Goal: Check status: Check status

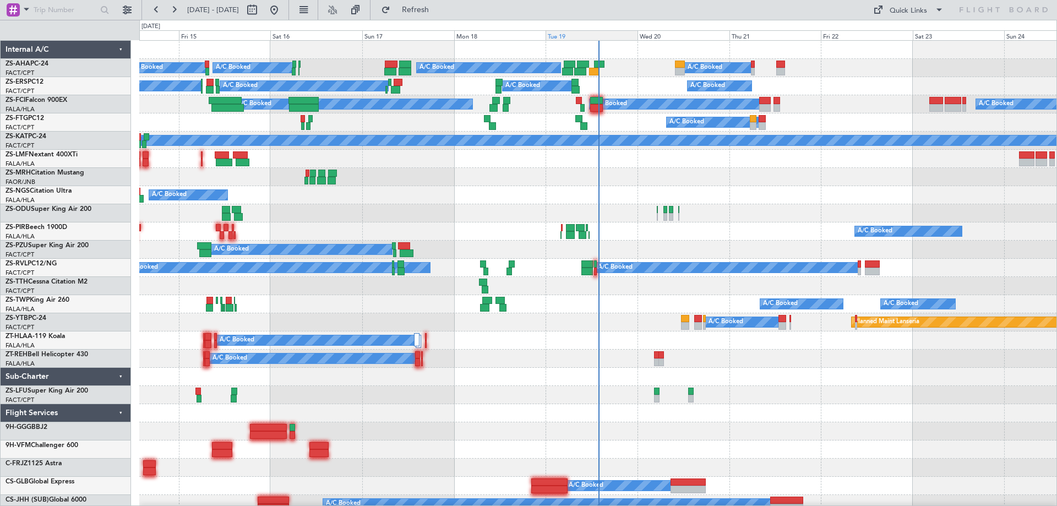
click at [599, 37] on div "Tue 19" at bounding box center [592, 35] width 92 height 10
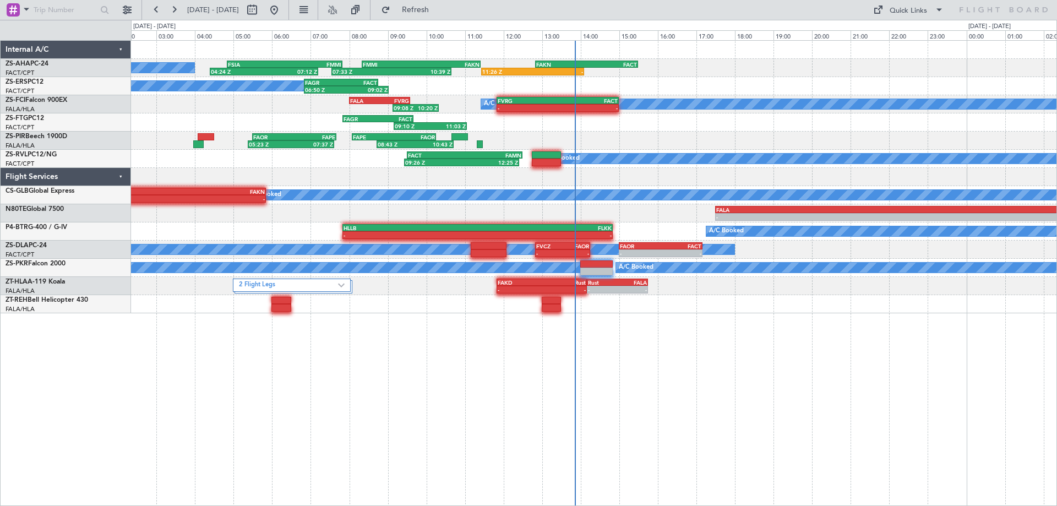
click at [104, 117] on div "A/C Booked 04:24 Z 07:12 Z FSIA 04:50 Z FMMI 07:50 Z 07:33 Z 10:39 Z FMMI 08:20…" at bounding box center [528, 263] width 1057 height 486
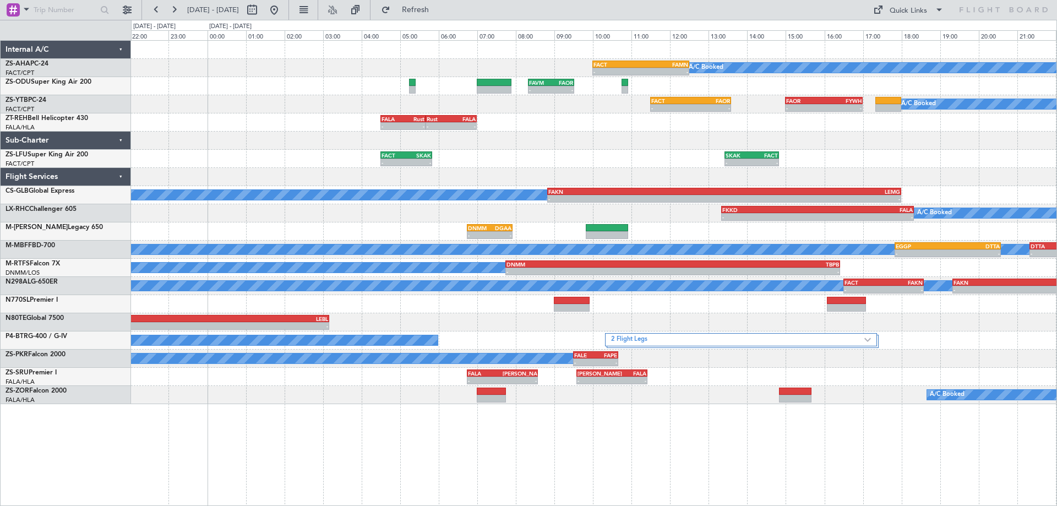
click at [617, 148] on div at bounding box center [593, 141] width 925 height 18
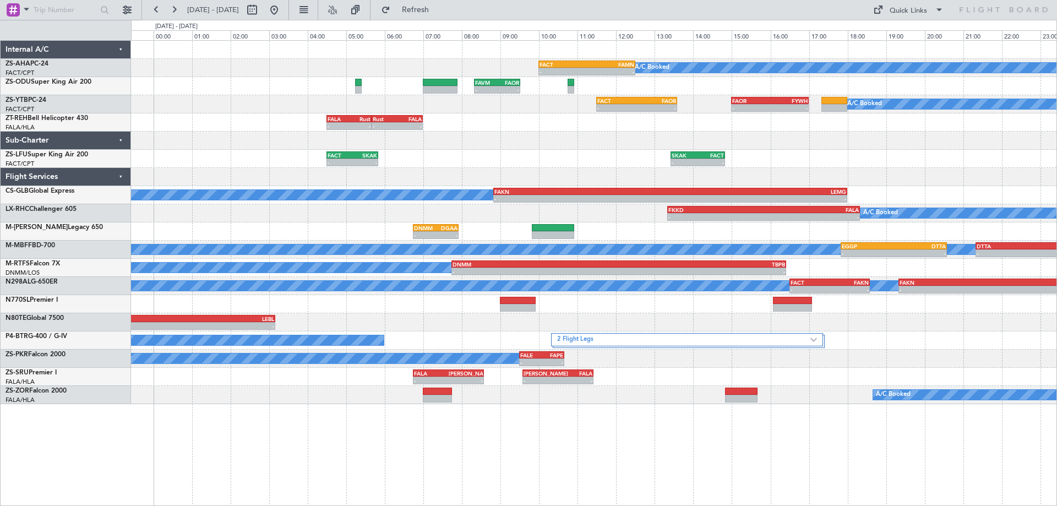
click at [614, 161] on div "- - FACT 10:00 Z FAMN 12:30 Z A/C Booked - - FAVM 08:20 Z FAOR 09:31 Z A/C Book…" at bounding box center [593, 222] width 925 height 363
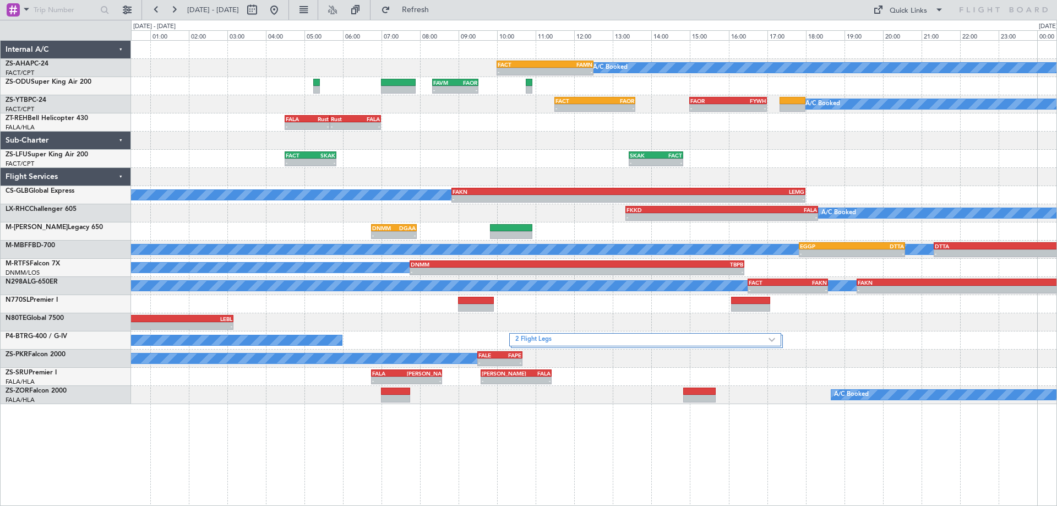
click at [592, 151] on div "- - FACT 10:00 Z FAMN 12:30 Z A/C Booked - - FAVM 08:20 Z FAOR 09:31 Z A/C Book…" at bounding box center [593, 222] width 925 height 363
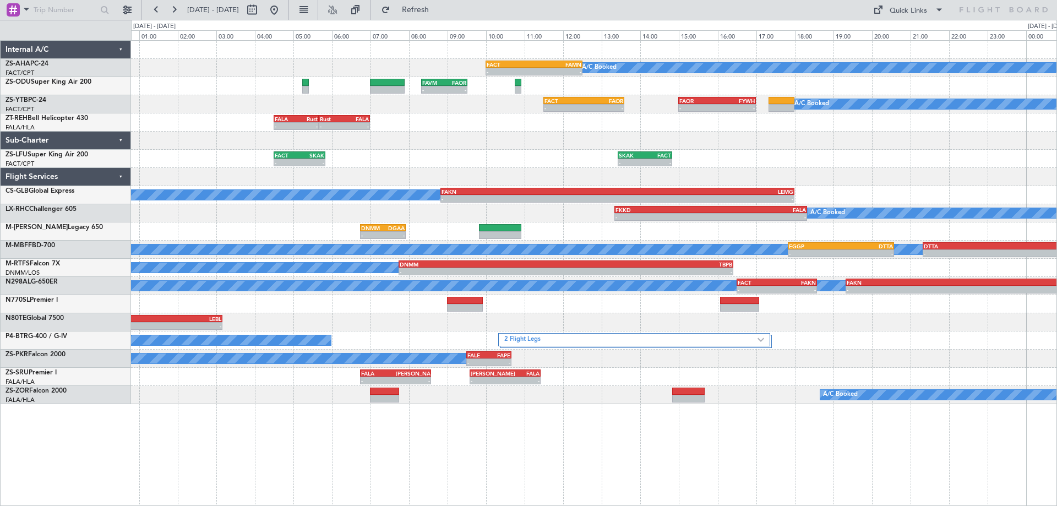
click at [623, 428] on div "- - FACT 10:00 Z FAMN 12:30 Z A/C Booked - - FAVM 08:20 Z FAOR 09:31 Z A/C Book…" at bounding box center [594, 273] width 926 height 466
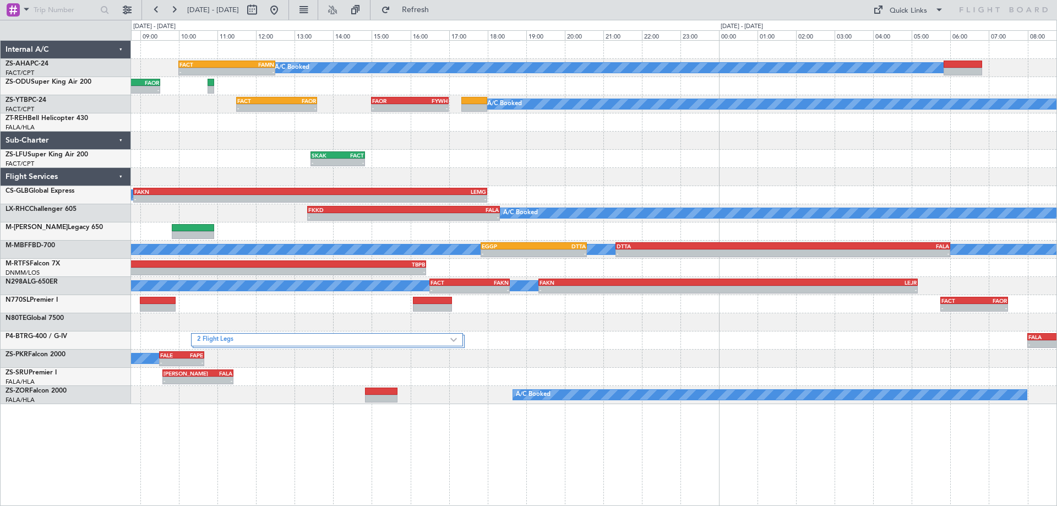
click at [426, 177] on div "- - FACT 10:00 Z FAMN 12:30 Z A/C Booked - - FAOR 12:30 Z FACT 14:40 Z - - FAVM…" at bounding box center [593, 222] width 925 height 363
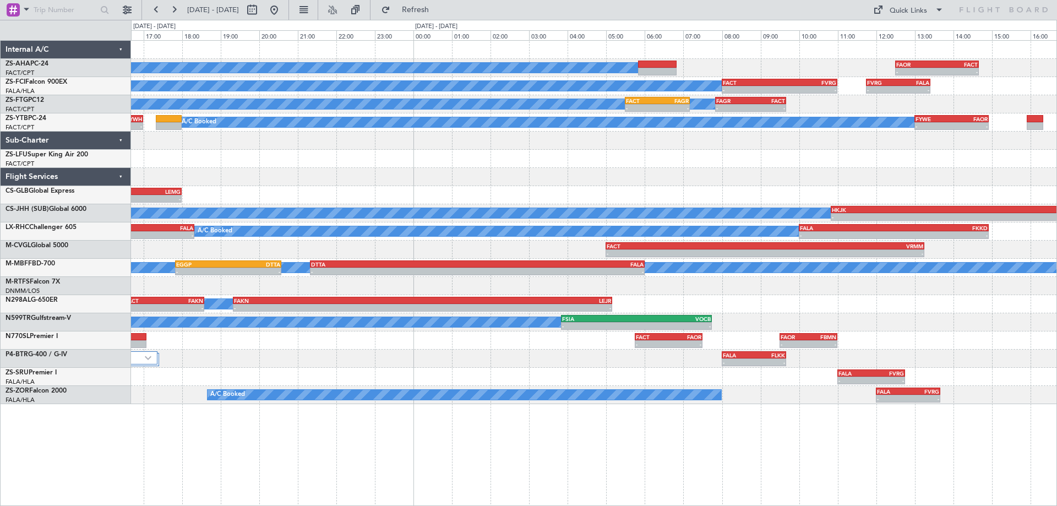
click at [674, 199] on div "A/C Booked - - FAOR 12:30 Z FACT 14:40 Z FACT 10:00 Z FAMN 12:30 Z - - A/C Book…" at bounding box center [593, 222] width 925 height 363
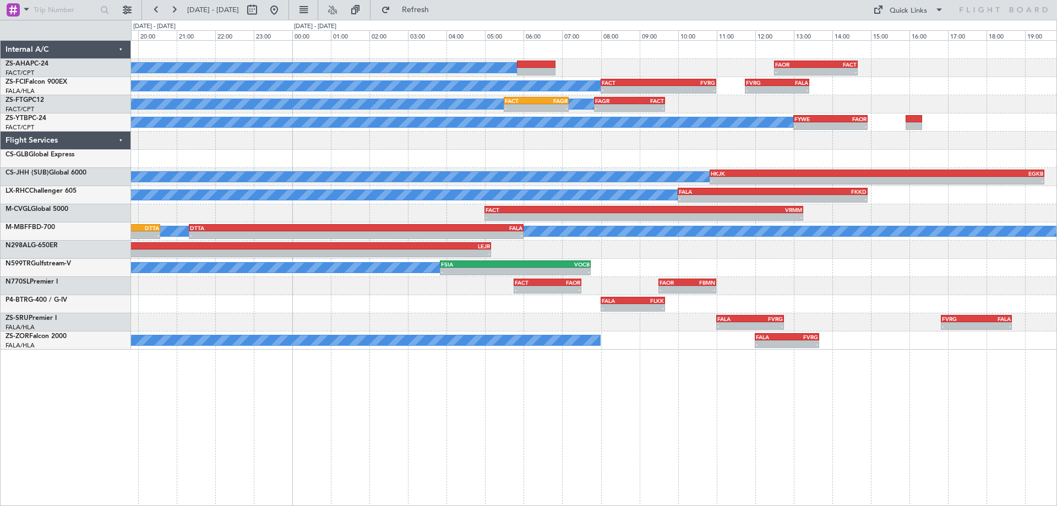
click at [822, 319] on div "A/C Booked - - FAOR 12:30 Z FACT 14:40 Z A/C Booked - - FACT 08:00 Z FVRG 11:00…" at bounding box center [593, 195] width 925 height 309
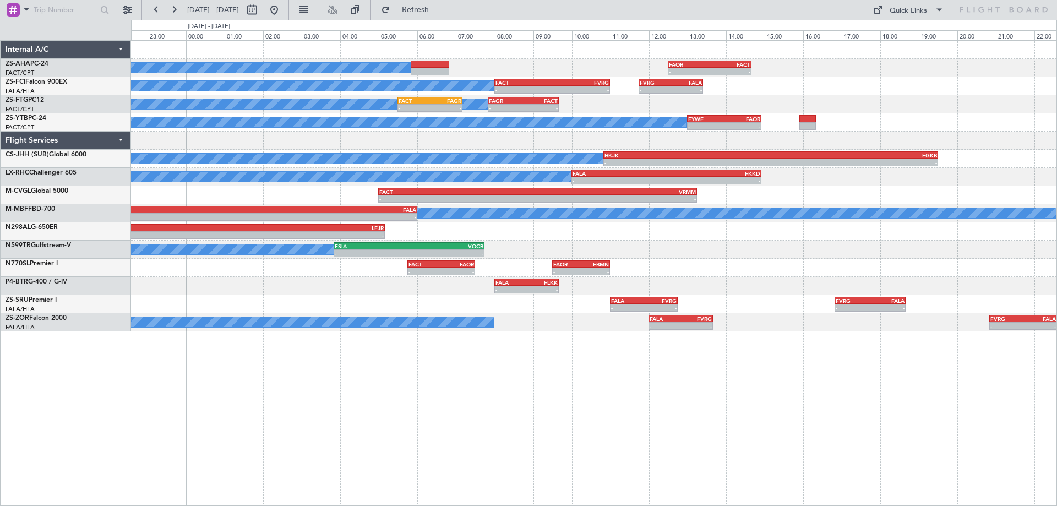
click at [310, 439] on div "A/C Booked - - FAOR 12:30 Z FACT 14:40 Z A/C Booked - - FACT 08:00 Z FVRG 11:00…" at bounding box center [594, 273] width 926 height 466
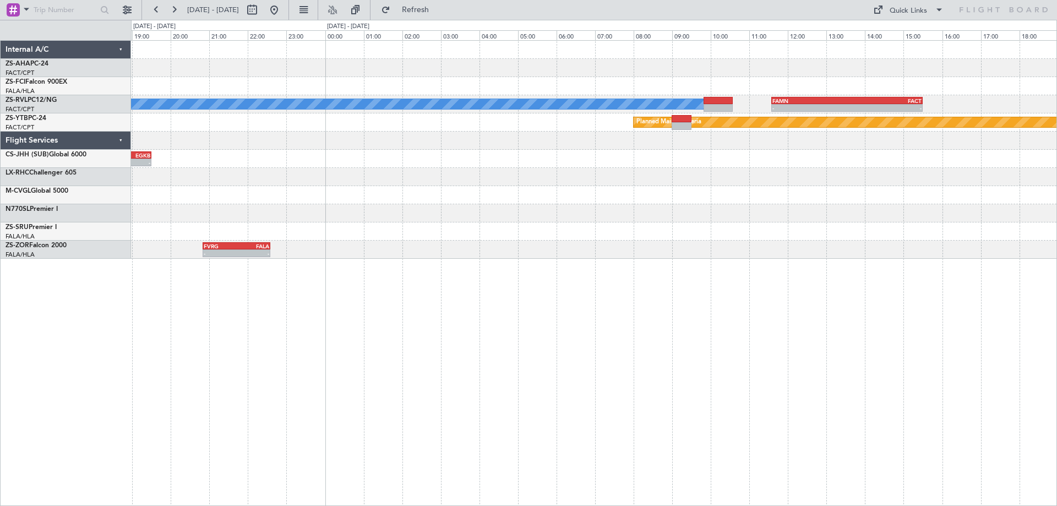
click at [422, 470] on div "- - FAOR 12:30 Z FACT 14:40 Z - - FVRG 11:45 Z FALA 13:25 Z A/C Booked - - FAMN…" at bounding box center [594, 273] width 926 height 466
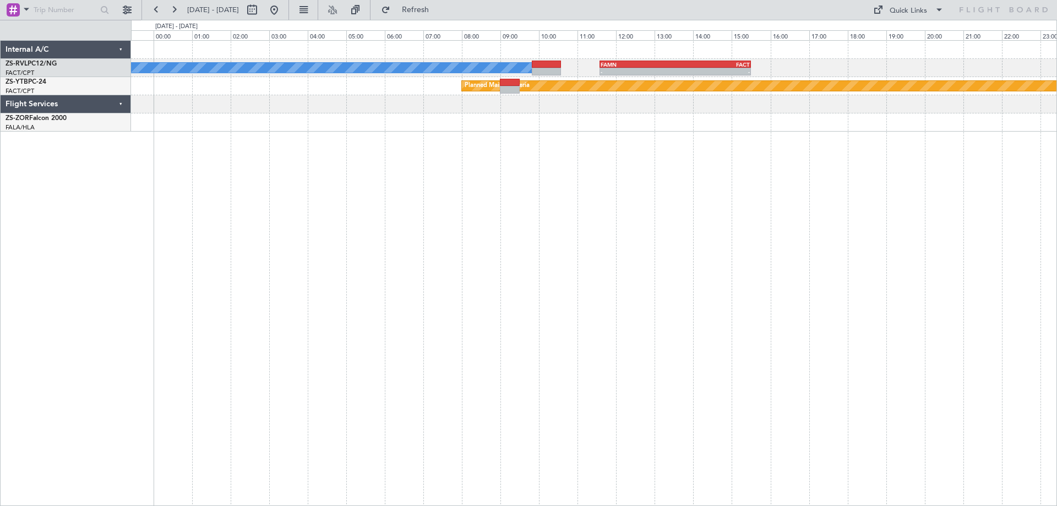
click at [243, 439] on div "A/C Booked - - FAMN 11:35 Z FACT 15:30 Z Planned Maint Lanseria - - FVRG 20:50 …" at bounding box center [594, 273] width 926 height 466
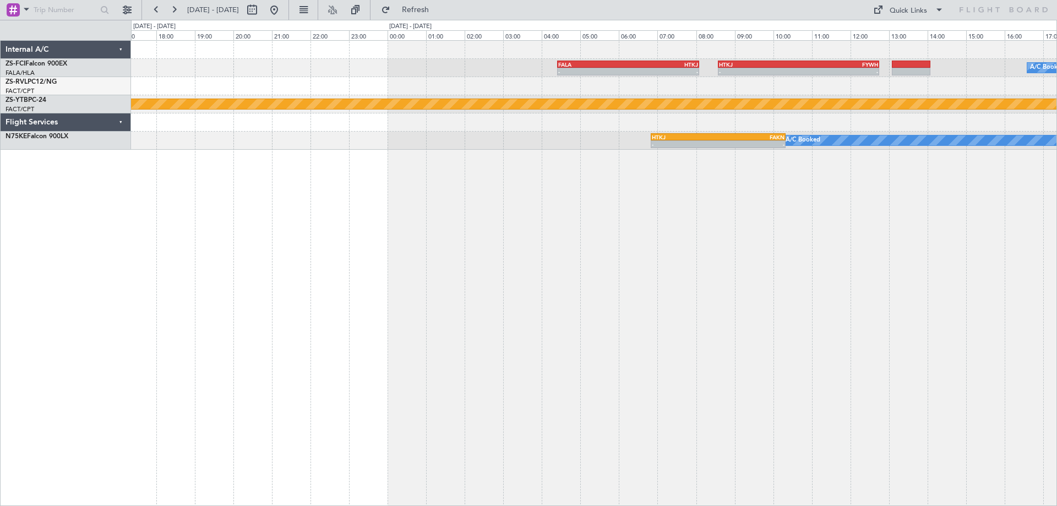
click at [359, 412] on div "- - FALA 04:25 Z HTKJ 08:05 Z - - HTKJ 08:35 Z FYWH 12:45 Z A/C Booked A/C Book…" at bounding box center [594, 273] width 926 height 466
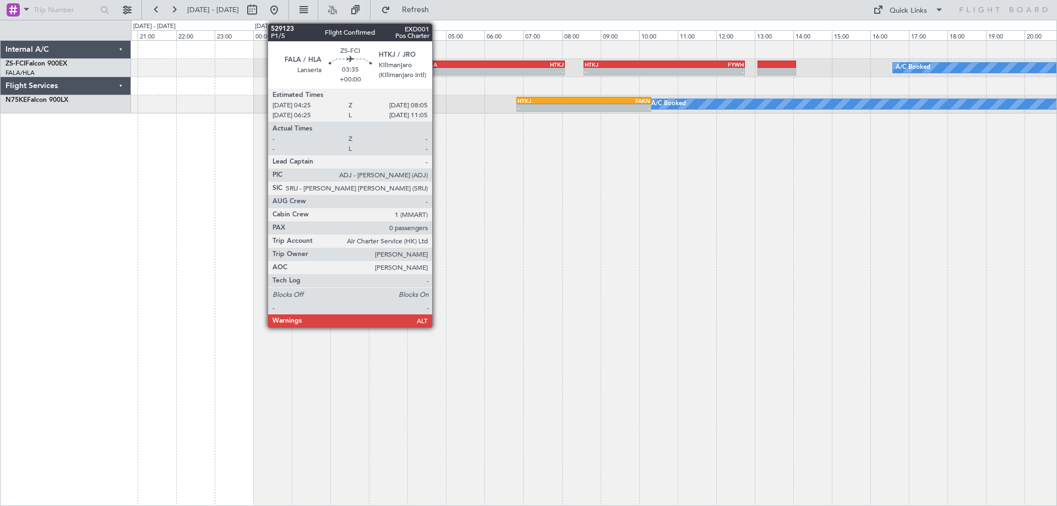
click at [437, 64] on div "FALA" at bounding box center [459, 64] width 70 height 7
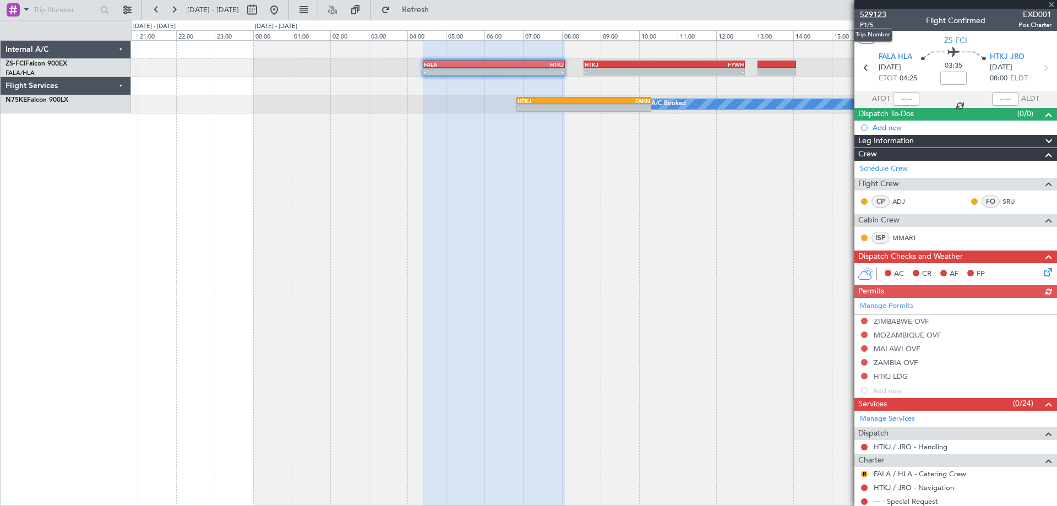
click at [878, 17] on span "529123" at bounding box center [873, 15] width 26 height 12
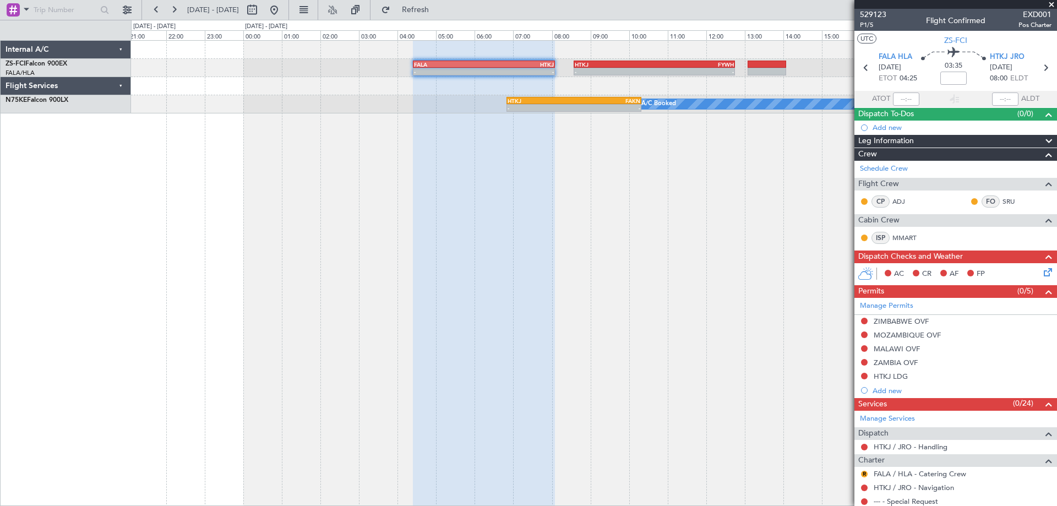
click at [679, 308] on div "A/C Booked A/C Booked A/C Booked - - FALA 04:25 Z HTKJ 08:05 Z - - HTKJ 08:35 Z…" at bounding box center [594, 273] width 926 height 466
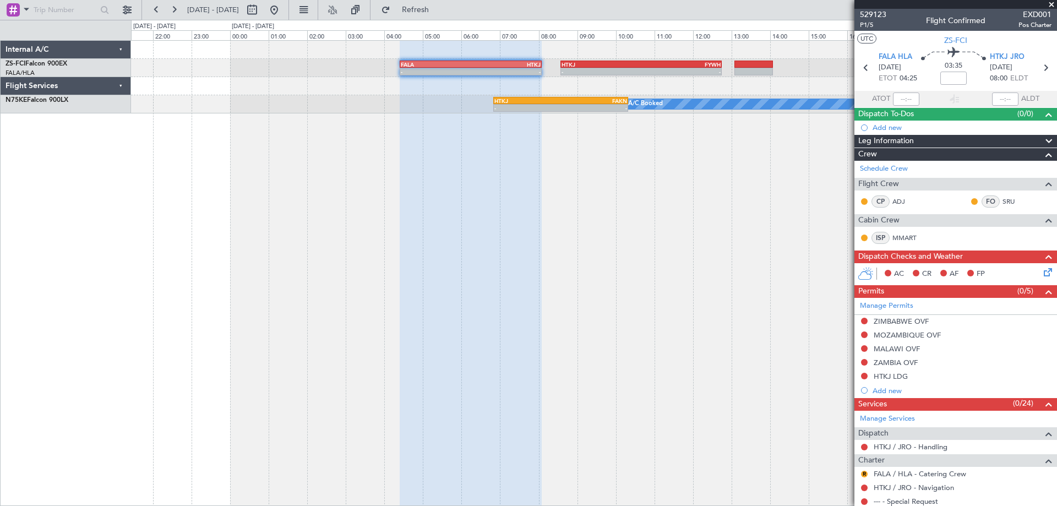
click at [212, 362] on div "A/C Booked A/C Booked A/C Booked - - FALA 04:25 Z HTKJ 08:05 Z - - HTKJ 08:35 Z…" at bounding box center [594, 273] width 926 height 466
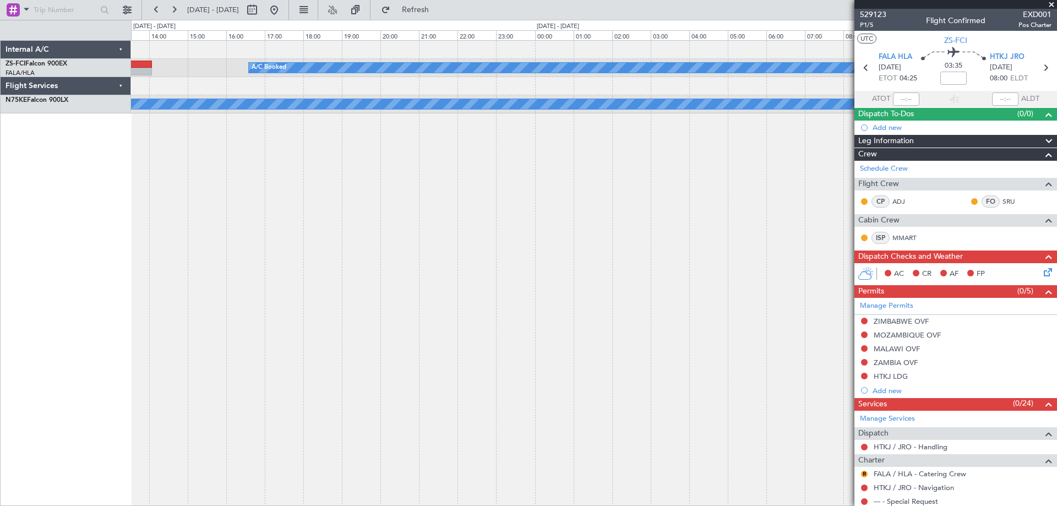
click at [209, 376] on div "A/C Booked A/C Booked A/C Booked - - HTKJ 08:35 Z FYWH 12:45 Z FALA 04:25 Z HTK…" at bounding box center [594, 273] width 926 height 466
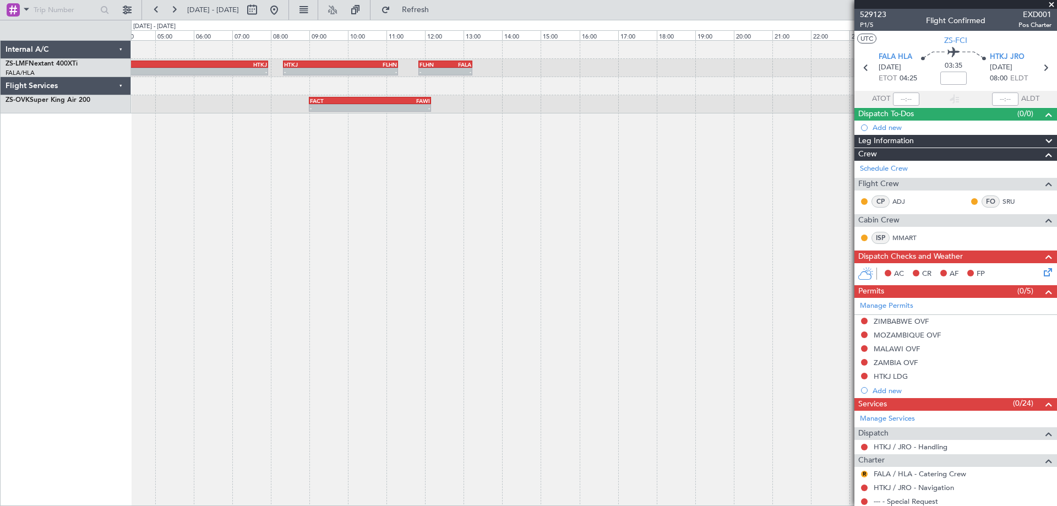
click at [340, 291] on div "- - FALA 04:00 Z HTKJ 07:56 Z - - HTKJ 08:20 Z FLHN 11:18 Z - - FLHN 11:50 Z FA…" at bounding box center [594, 273] width 926 height 466
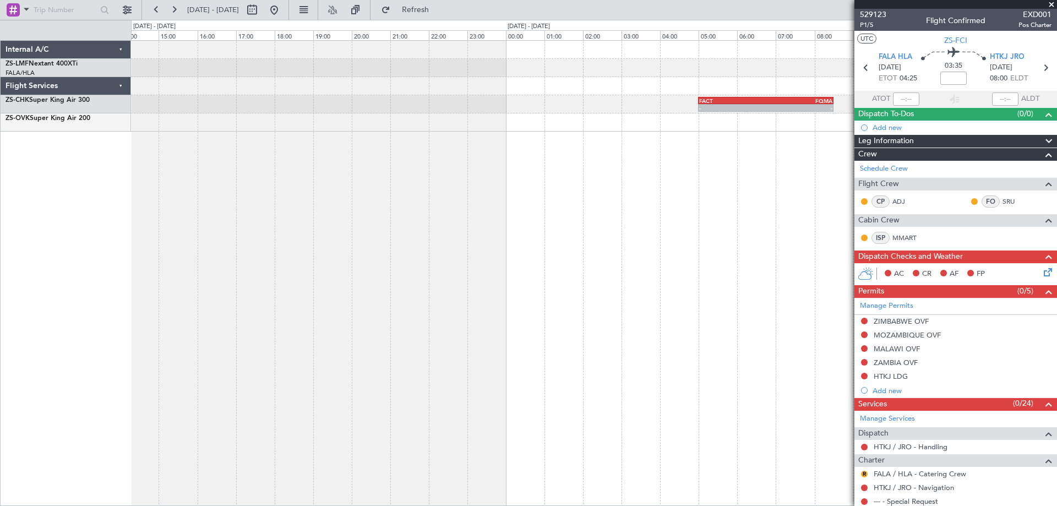
click at [254, 306] on div "HTKJ 08:20 Z FLHN 11:18 Z - - - - FLHN 11:50 Z FALA 13:14 Z - - FACT 05:00 Z FQ…" at bounding box center [594, 273] width 926 height 466
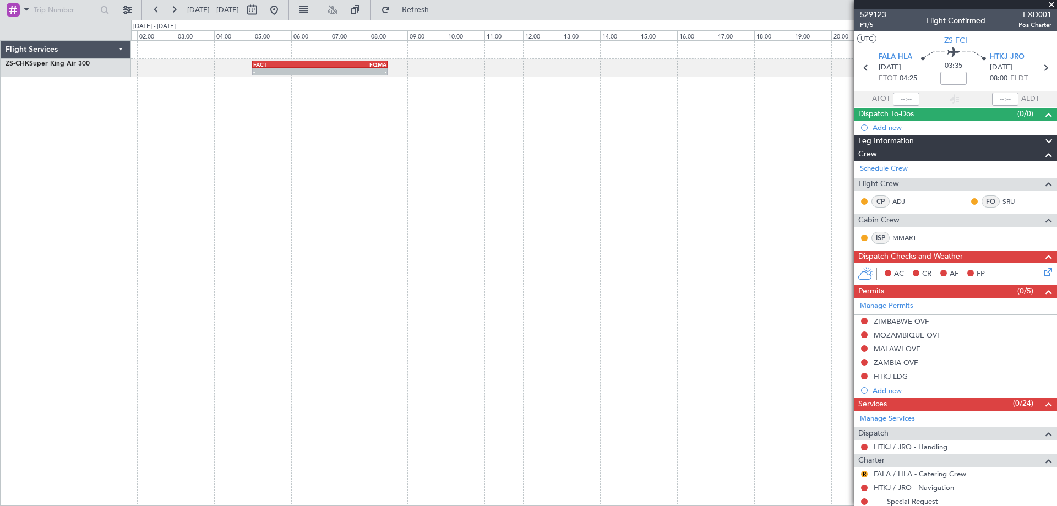
click at [362, 323] on div "- - FACT 05:00 Z FQMA 08:30 Z" at bounding box center [594, 273] width 926 height 466
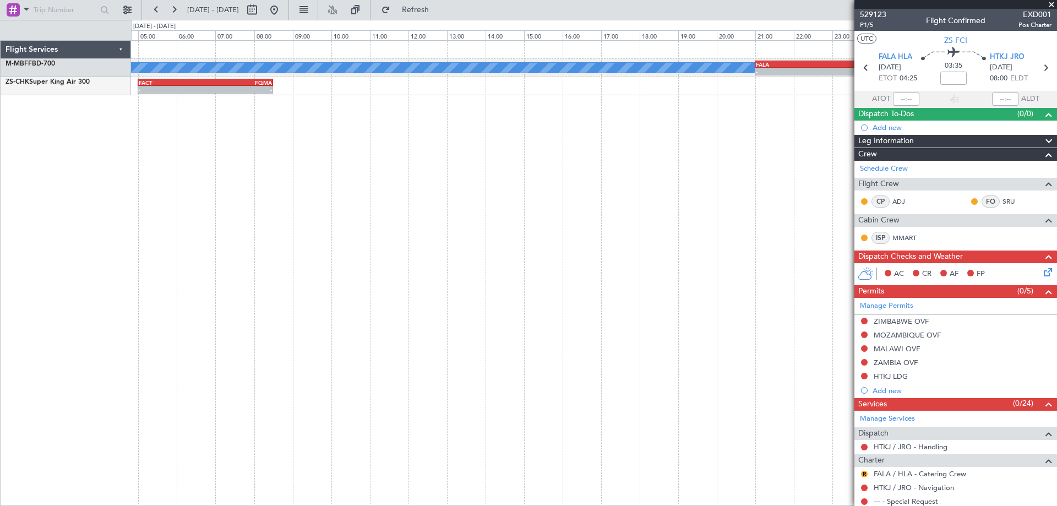
click at [295, 317] on div "A/C Booked - - FALA 21:00 Z LSGG 07:15 Z - - FACT 05:00 Z FQMA 08:30 Z" at bounding box center [594, 273] width 926 height 466
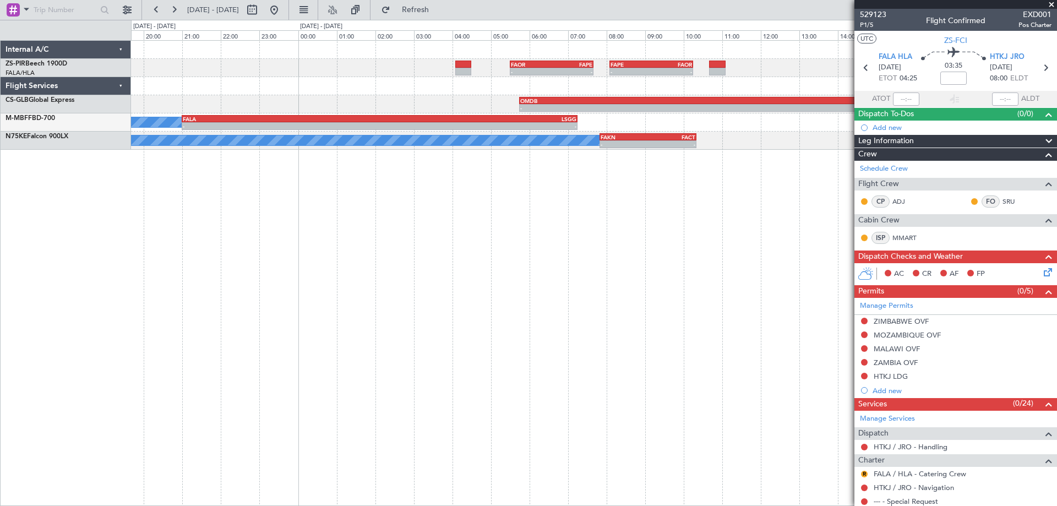
click at [413, 300] on div "- - FAOR 05:30 Z FAPE 07:40 Z - - FAPE 08:05 Z FAOR 10:15 Z - - OMDB 05:45 Z FA…" at bounding box center [594, 273] width 926 height 466
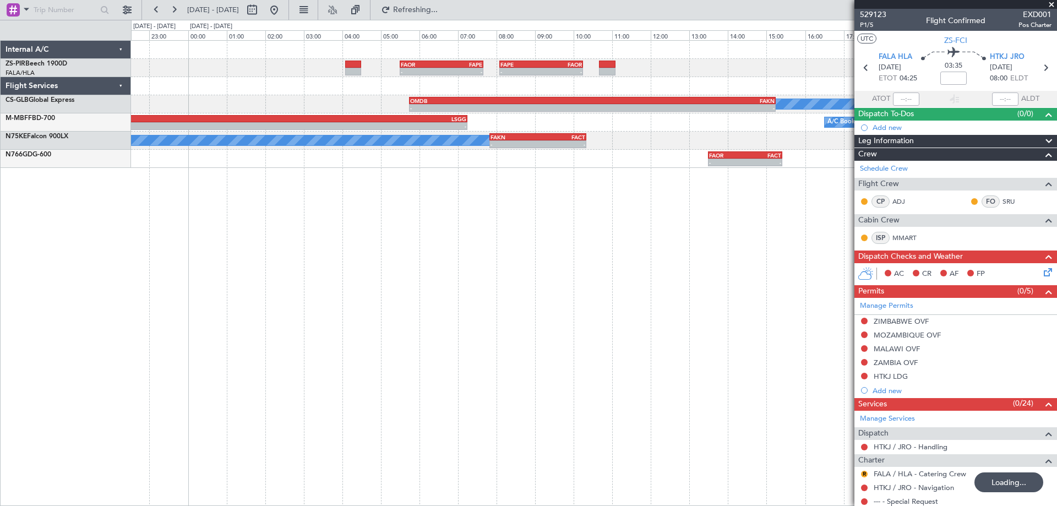
click at [587, 280] on div "- - FAOR 05:30 Z FAPE 07:40 Z - - FAPE 08:05 Z FAOR 10:15 Z - - OMDB 05:45 Z FA…" at bounding box center [594, 273] width 926 height 466
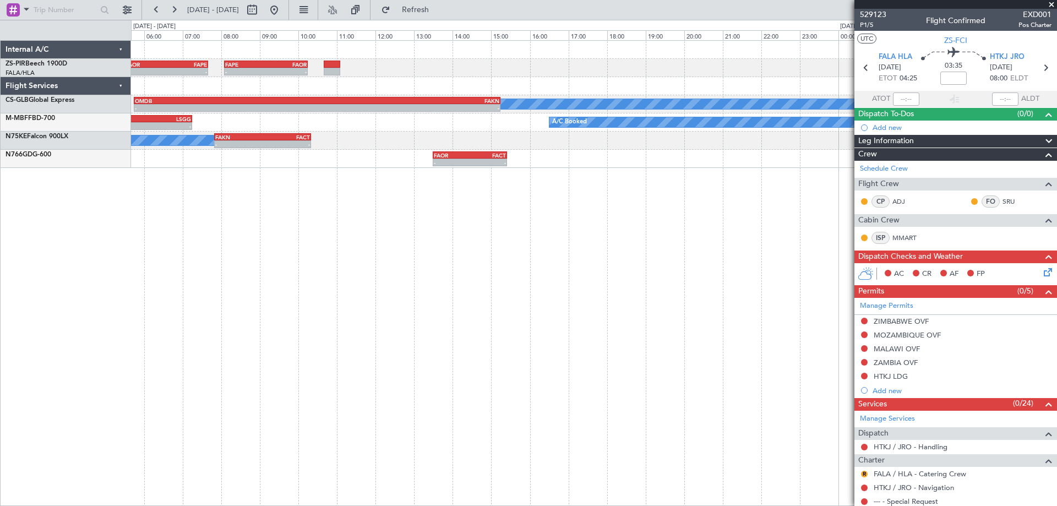
click at [320, 267] on div "- - FAOR 05:30 Z FAPE 07:40 Z - - FAPE 08:05 Z FAOR 10:15 Z A/C Booked - - OMDB…" at bounding box center [594, 273] width 926 height 466
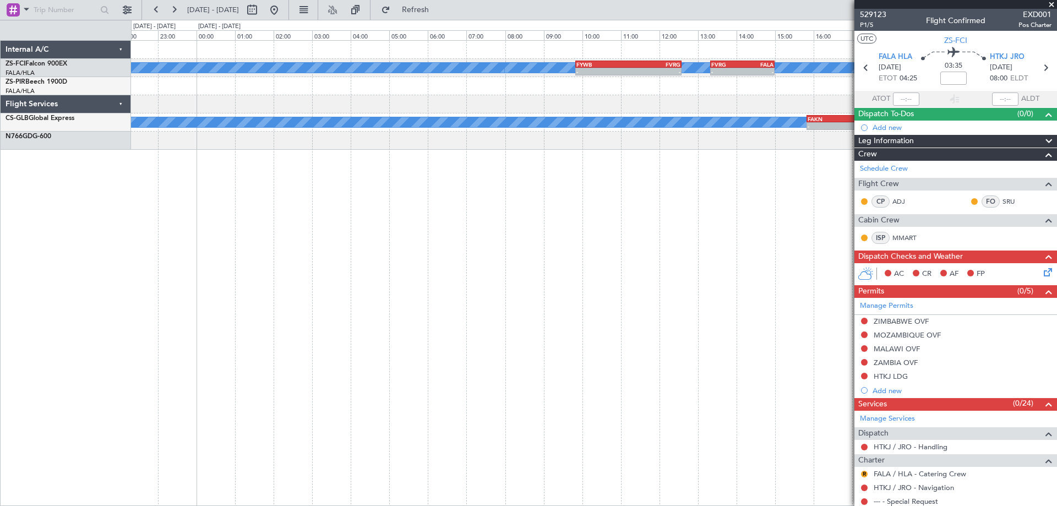
click at [277, 320] on div "A/C Booked A/C Booked A/C Booked A/C Booked A/C Booked - - FYWB 09:50 Z FVRG 12…" at bounding box center [594, 273] width 926 height 466
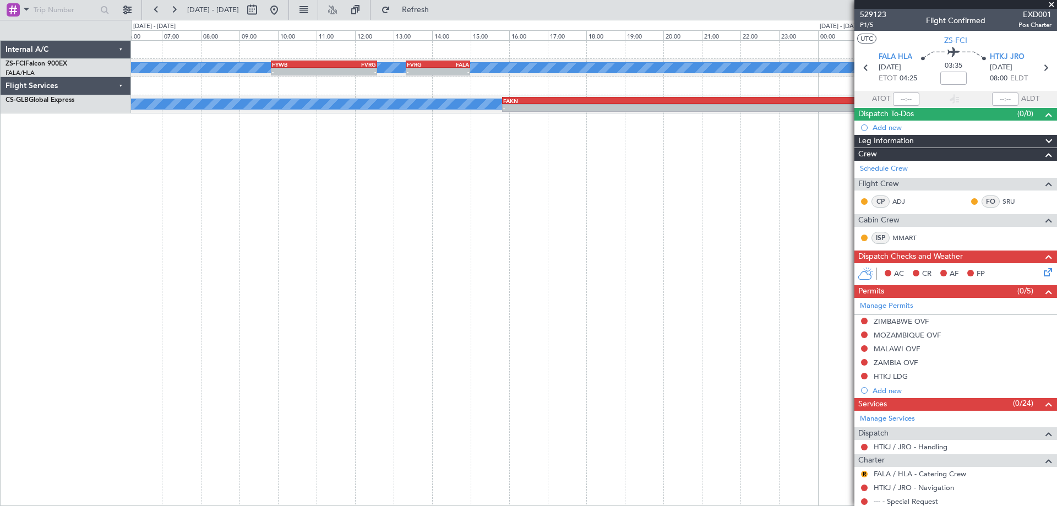
click at [317, 351] on div "A/C Booked A/C Booked A/C Booked A/C Booked A/C Booked - - FYWB 09:50 Z FVRG 12…" at bounding box center [594, 273] width 926 height 466
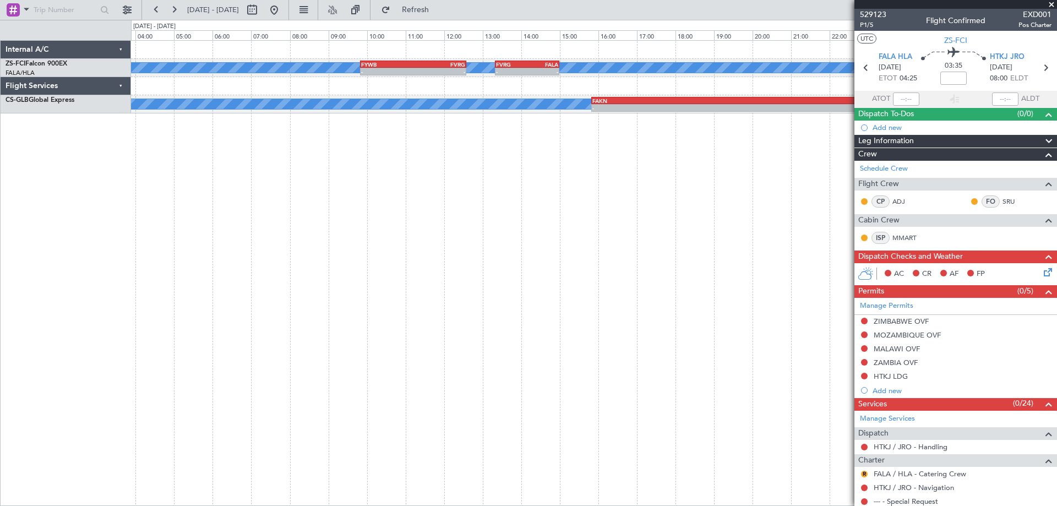
click at [594, 358] on div "A/C Booked A/C Booked - - FYWB 09:50 Z FVRG 12:35 Z - - FVRG 13:20 Z FALA 15:00…" at bounding box center [594, 273] width 926 height 466
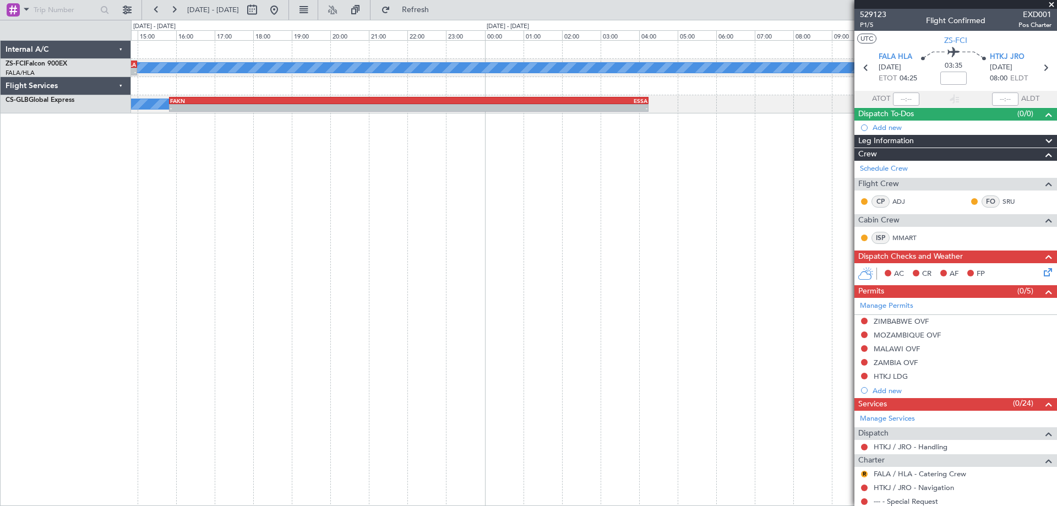
click at [210, 340] on div "A/C Booked A/C Booked - - FVRG 13:20 Z FALA 15:00 Z FALA 11:10 Z FACT 12:45 Z -…" at bounding box center [594, 273] width 926 height 466
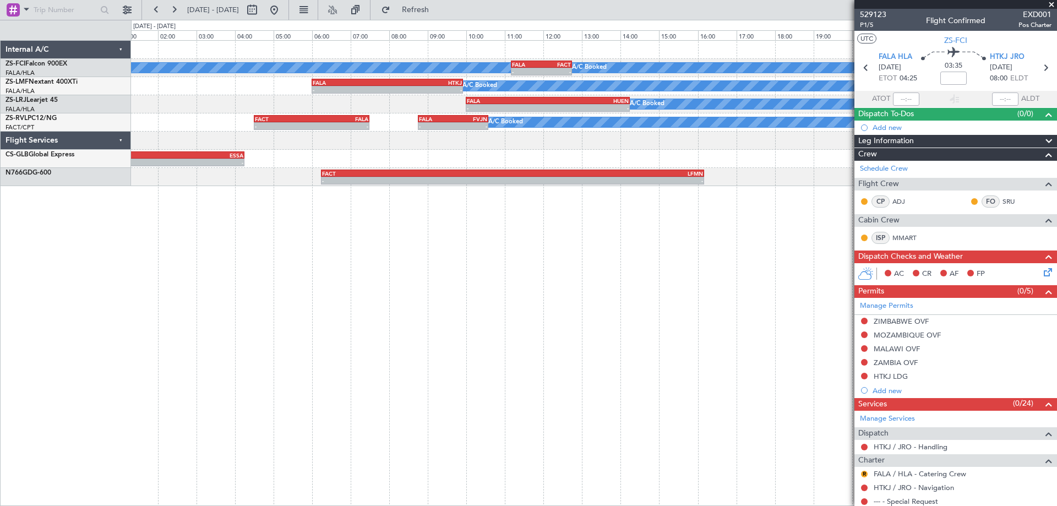
click at [347, 298] on div "A/C Booked A/C Booked FALA 11:10 Z FACT 12:45 Z - - A/C Booked A/C Booked A/C B…" at bounding box center [594, 273] width 926 height 466
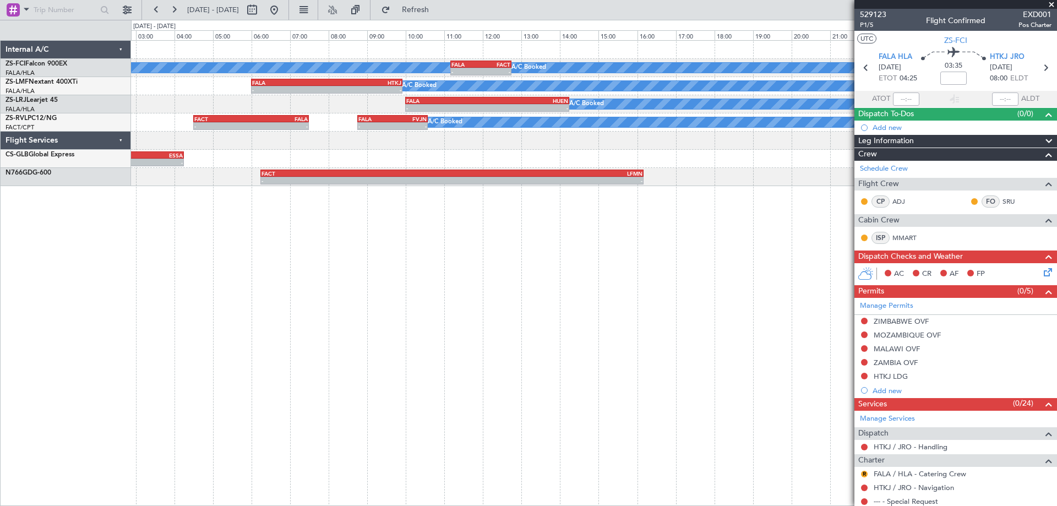
click at [474, 303] on div "A/C Booked A/C Booked FALA 11:10 Z FACT 12:45 Z - - A/C Booked A/C Booked A/C B…" at bounding box center [594, 273] width 926 height 466
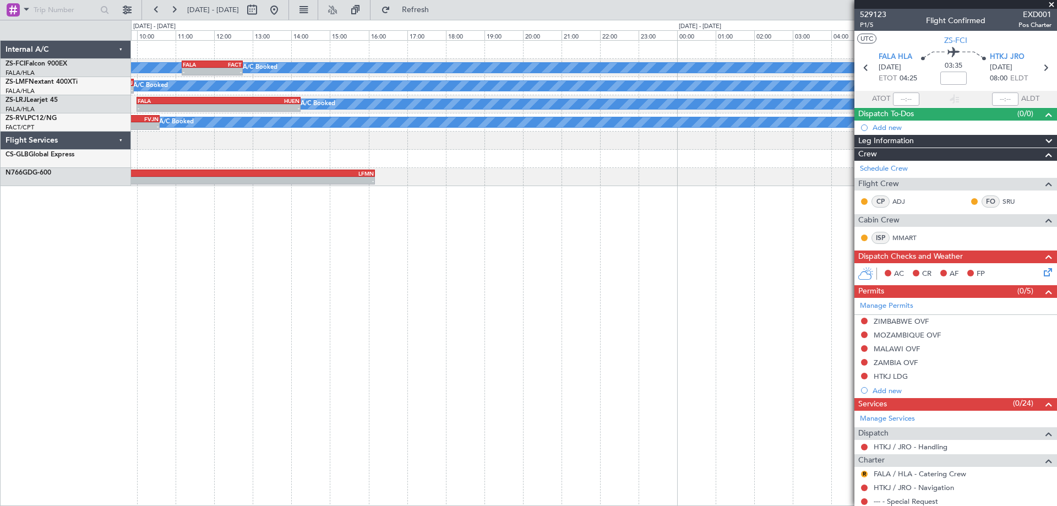
click at [238, 330] on div "A/C Booked A/C Booked FALA 11:10 Z FACT 12:45 Z - - A/C Booked - - FACT 14:00 Z…" at bounding box center [594, 273] width 926 height 466
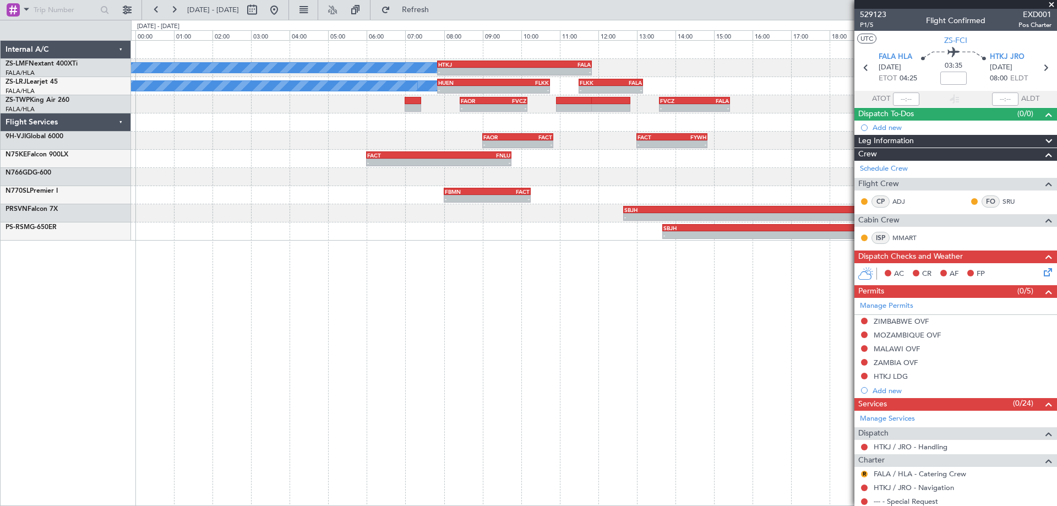
click at [299, 351] on div "A/C Booked A/C Booked - - HTKJ 07:50 Z FALA 11:50 Z A/C Booked A/C Booked - - H…" at bounding box center [594, 273] width 926 height 466
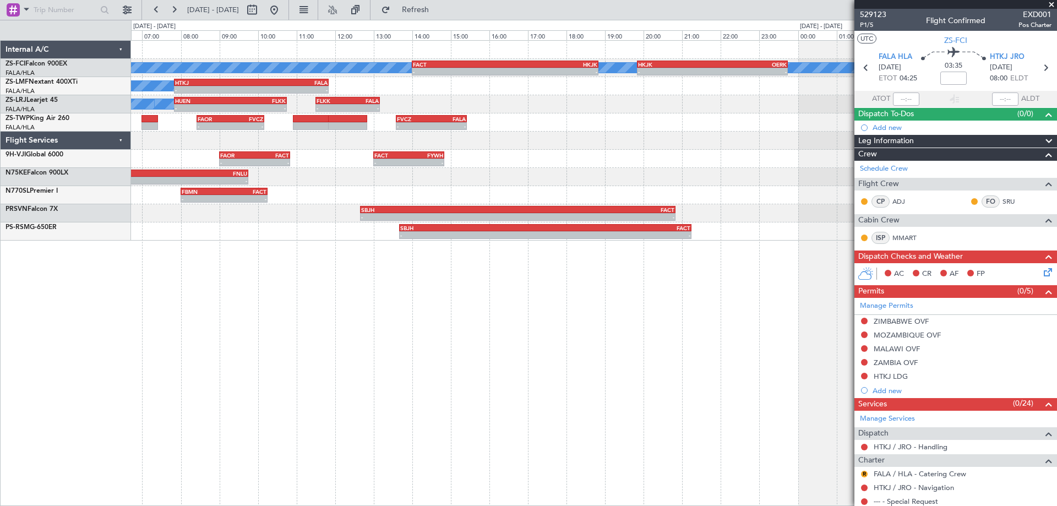
click at [397, 347] on div "A/C Booked A/C Booked A/C Booked - - FACT 14:00 Z HKJK 18:50 Z - - HKJK 19:50 Z…" at bounding box center [594, 273] width 926 height 466
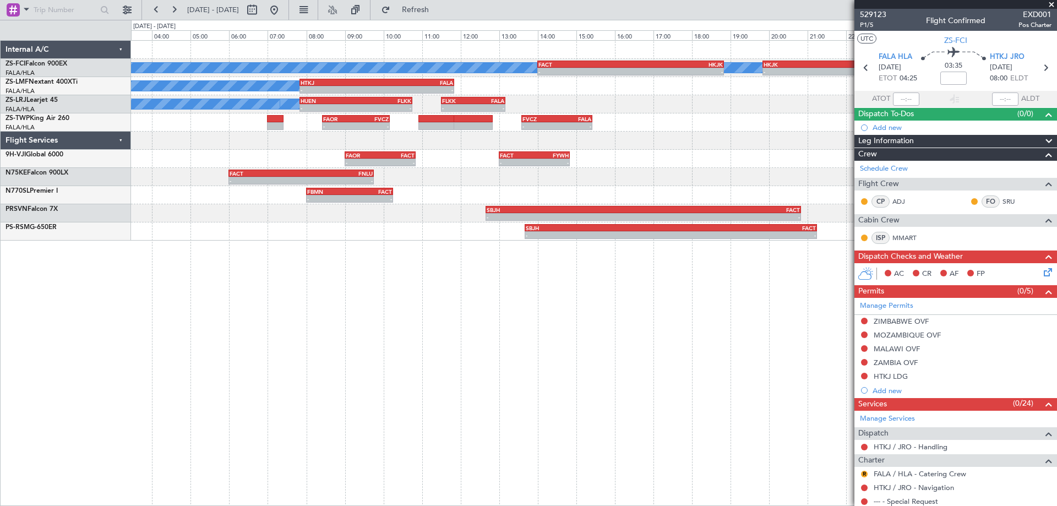
click at [403, 322] on div "A/C Booked A/C Booked A/C Booked - - FACT 14:00 Z HKJK 18:50 Z - - HKJK 19:50 Z…" at bounding box center [594, 273] width 926 height 466
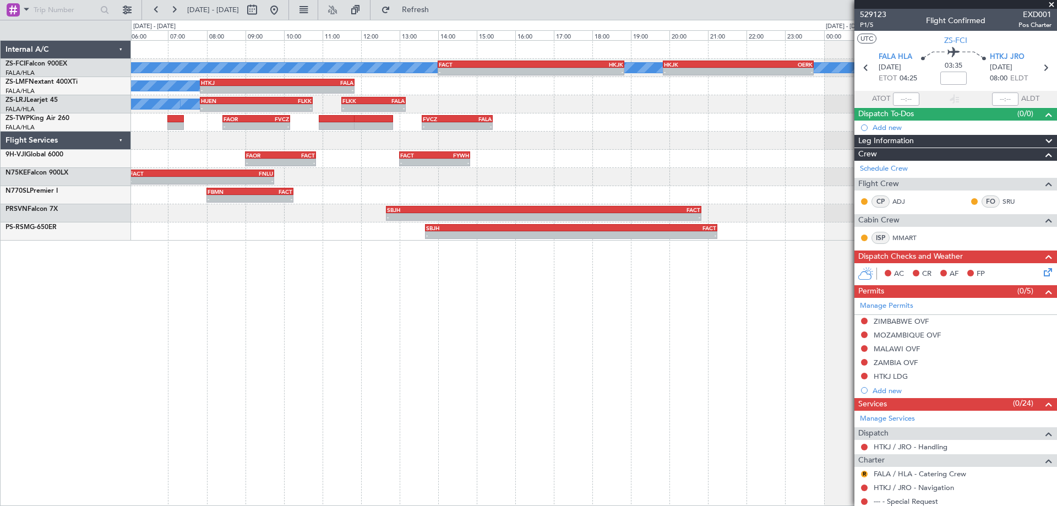
click at [274, 310] on div "A/C Booked A/C Booked A/C Booked - - FACT 14:00 Z HKJK 18:50 Z - - HKJK 19:50 Z…" at bounding box center [594, 273] width 926 height 466
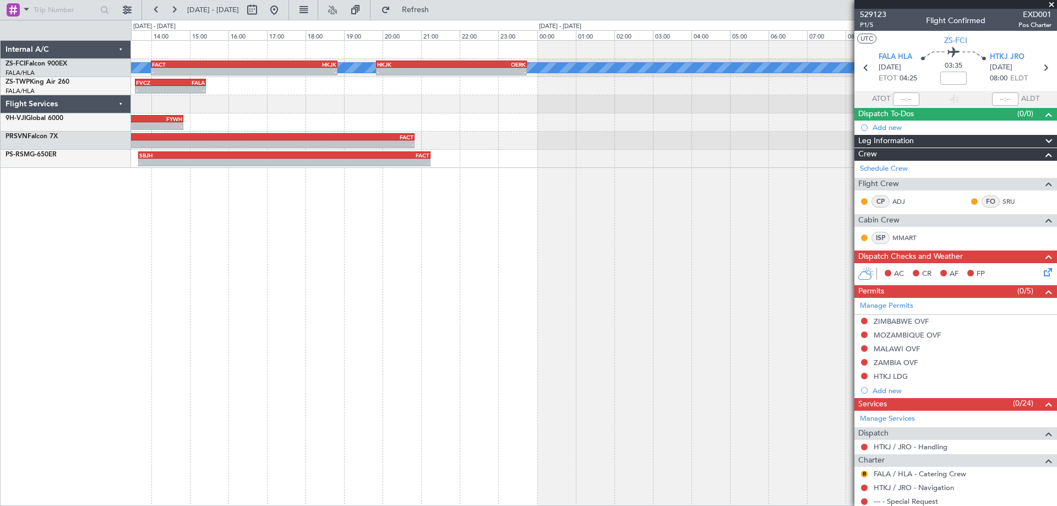
click at [269, 313] on div "A/C Booked A/C Booked A/C Booked - - FACT 14:00 Z HKJK 18:50 Z - - HKJK 19:50 Z…" at bounding box center [594, 273] width 926 height 466
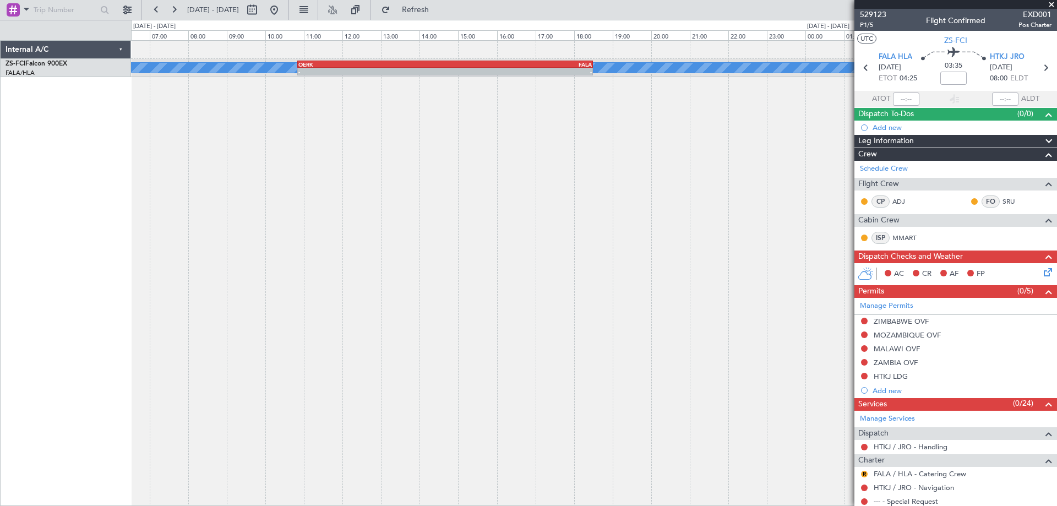
click at [451, 338] on div "A/C Booked A/C Booked - - OERK 10:50 Z FALA 18:30 Z" at bounding box center [594, 273] width 926 height 466
click at [310, 274] on div "A/C Booked A/C Booked - - OERK 10:50 Z FALA 18:30 Z" at bounding box center [594, 273] width 926 height 466
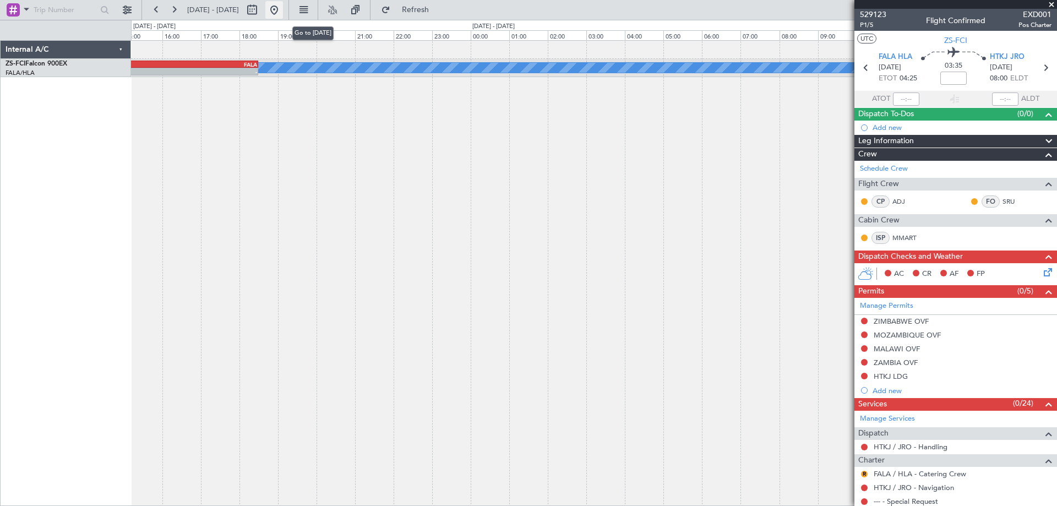
click at [283, 14] on button at bounding box center [274, 10] width 18 height 18
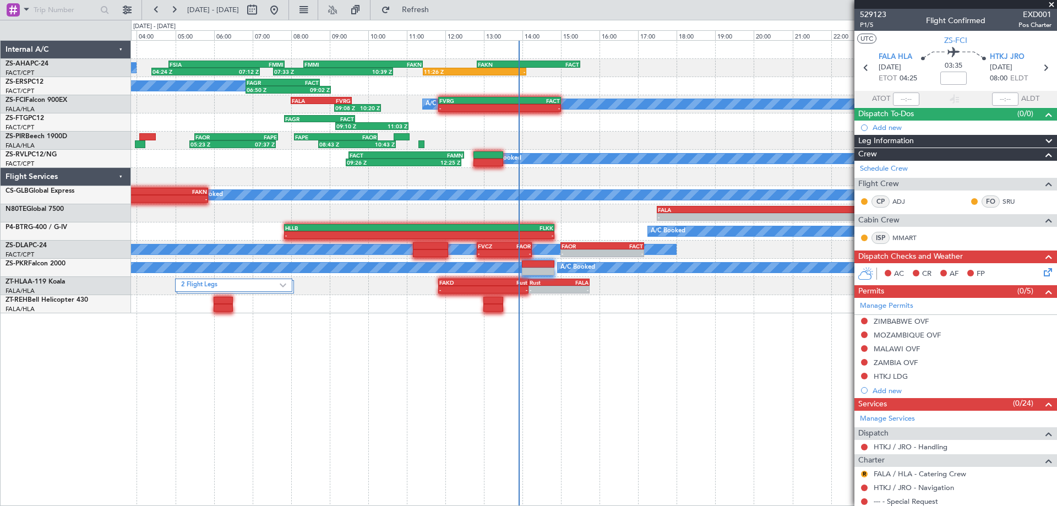
click at [602, 376] on div "A/C Booked 04:24 Z 07:12 Z FSIA 04:50 Z FMMI 07:50 Z 07:33 Z 10:39 Z FMMI 08:20…" at bounding box center [594, 273] width 926 height 466
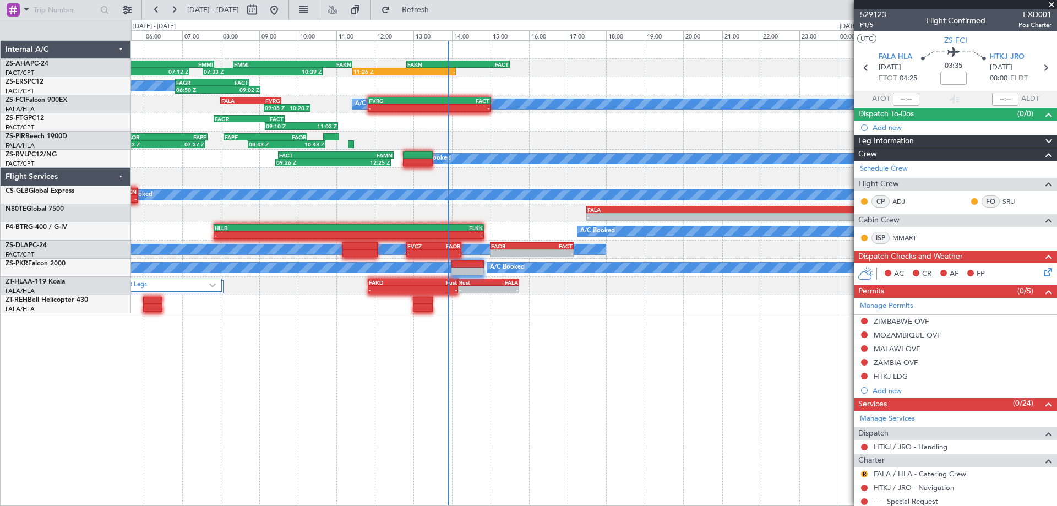
click at [549, 366] on div "04:24 Z 07:12 Z FSIA 04:50 Z FMMI 07:50 Z 07:33 Z 10:39 Z FMMI 08:20 Z FAKN 11:…" at bounding box center [594, 273] width 926 height 466
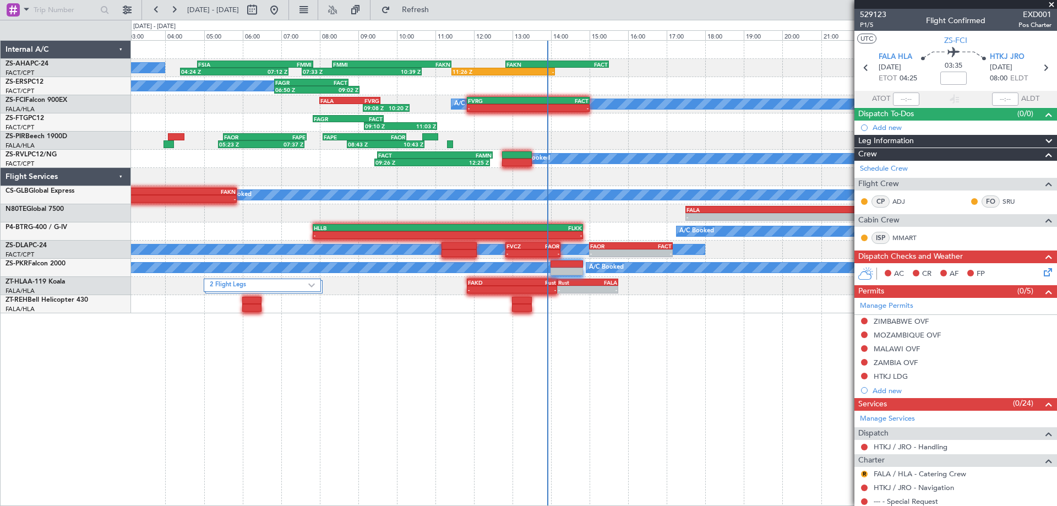
click at [662, 389] on div "04:24 Z 07:12 Z FSIA 04:50 Z FMMI 07:50 Z 07:33 Z 10:39 Z FMMI 08:20 Z FAKN 11:…" at bounding box center [594, 273] width 926 height 466
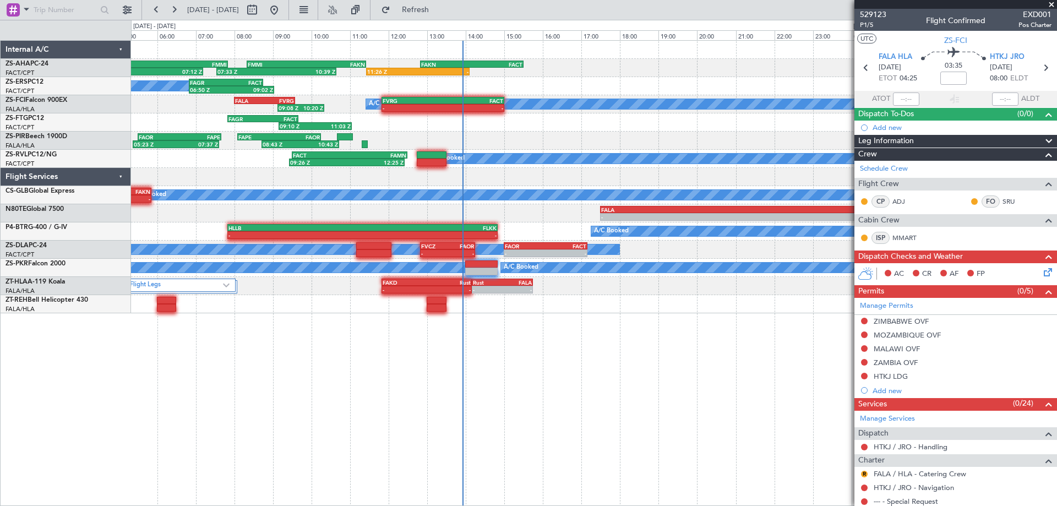
click at [615, 389] on div "04:24 Z 07:12 Z FSIA 04:50 Z FMMI 07:50 Z 07:33 Z 10:39 Z FMMI 08:20 Z FAKN 11:…" at bounding box center [594, 273] width 926 height 466
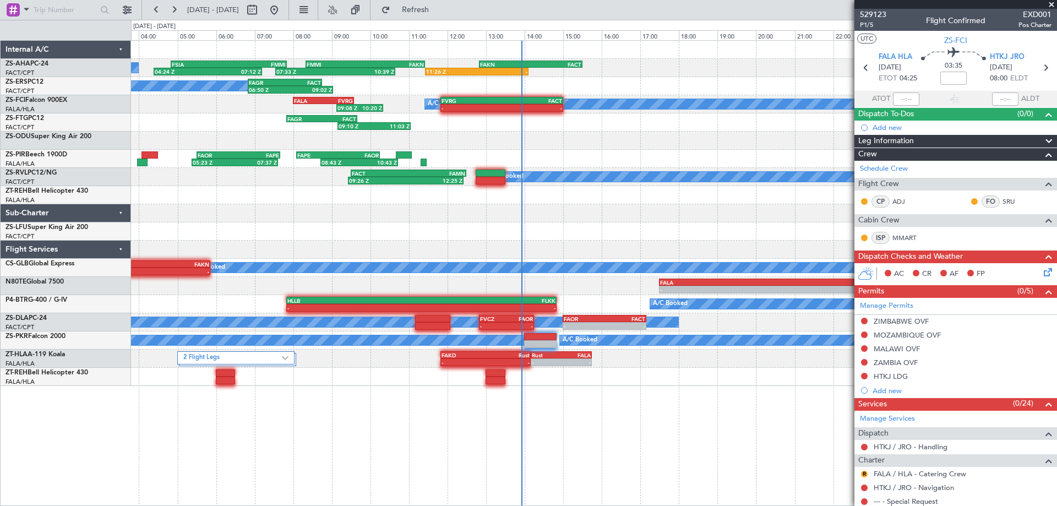
click at [665, 399] on div "04:24 Z 07:12 Z FSIA 04:50 Z FMMI 07:50 Z 07:33 Z 10:39 Z FMMI 08:20 Z FAKN 11:…" at bounding box center [594, 273] width 926 height 466
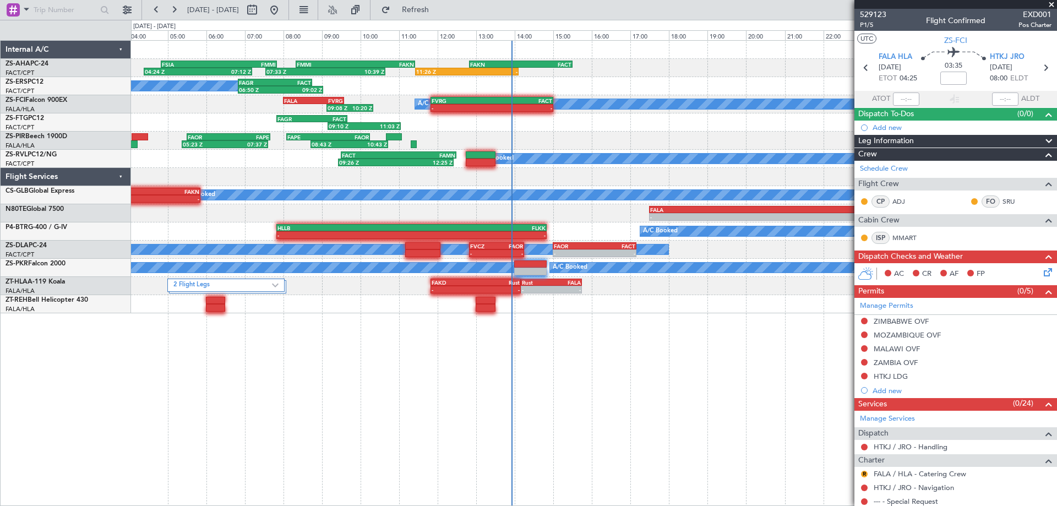
click at [657, 77] on div "04:24 Z 07:12 Z FSIA 04:50 Z FMMI 07:50 Z 07:33 Z 10:39 Z FMMI 08:20 Z FAKN 11:…" at bounding box center [593, 68] width 925 height 18
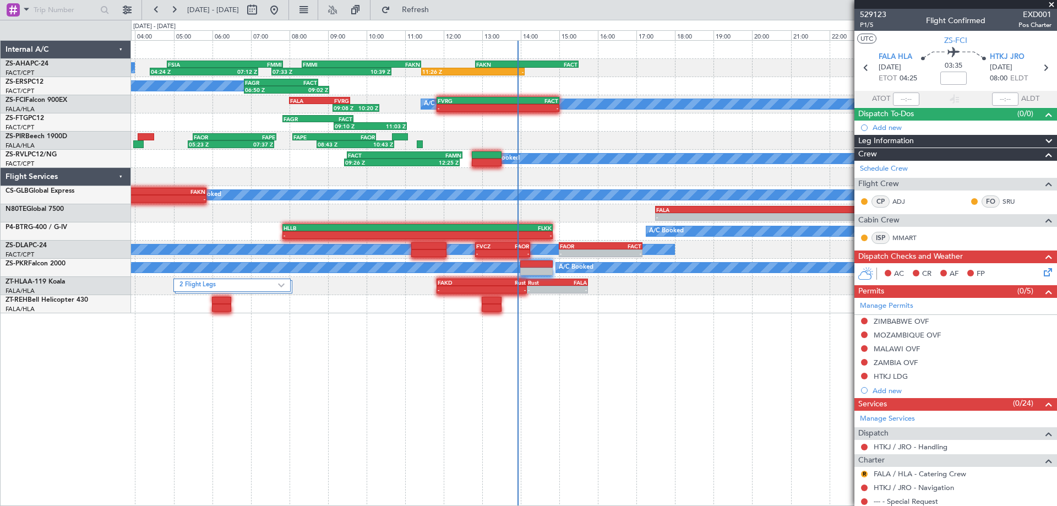
click at [670, 137] on div "05:23 Z 07:37 Z FAOR 05:30 Z FAPE 07:40 Z 08:43 Z 10:43 Z FAPE 08:05 Z FAOR 10:…" at bounding box center [593, 141] width 925 height 18
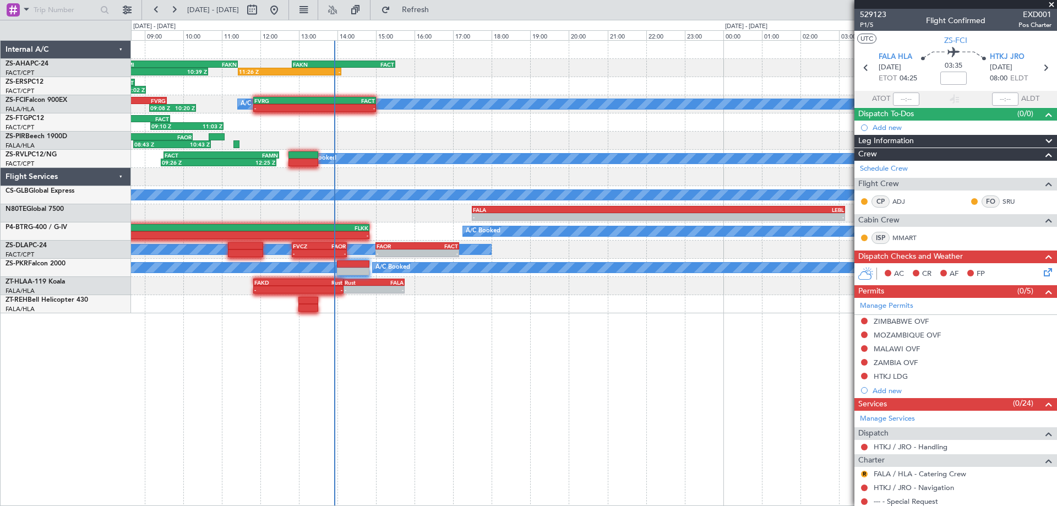
click at [380, 396] on div "07:33 Z 10:39 Z FMMI 08:20 Z FAKN 11:25 Z 11:26 Z - FAKN 12:50 Z FACT 15:30 Z F…" at bounding box center [594, 273] width 926 height 466
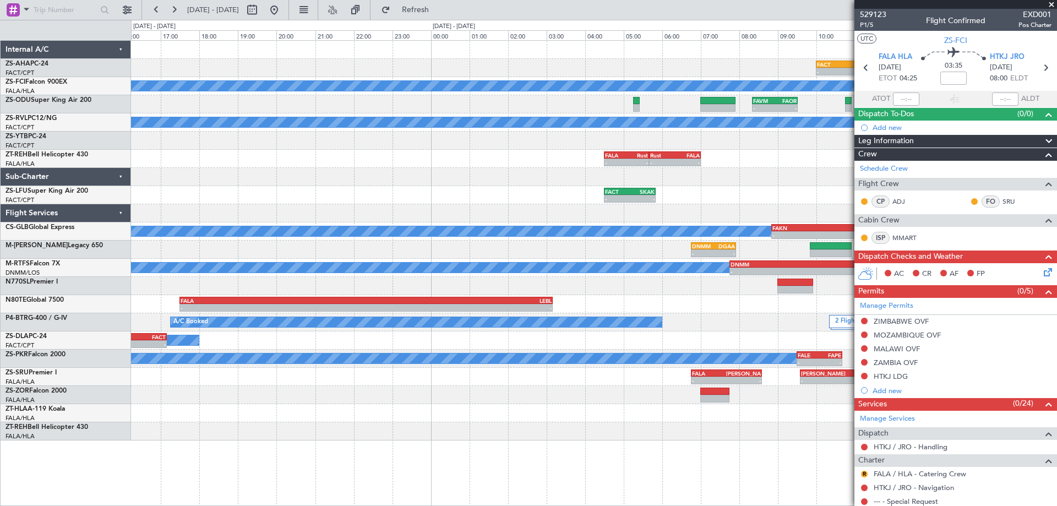
click at [446, 441] on div "- - FACT 10:00 Z FAMN 12:30 Z A/C Booked FAKN 12:50 Z FACT 15:30 Z 11:26 Z - 07…" at bounding box center [594, 273] width 926 height 466
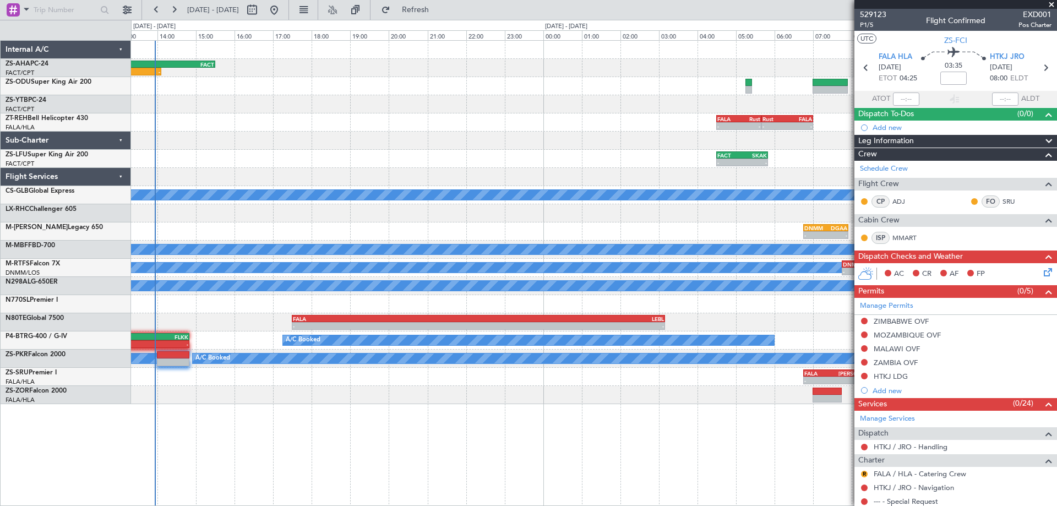
click at [531, 427] on div "- - FACT 10:00 Z FAMN 12:30 Z A/C Booked FAKN 12:50 Z FACT 15:30 Z 11:26 Z - 07…" at bounding box center [594, 273] width 926 height 466
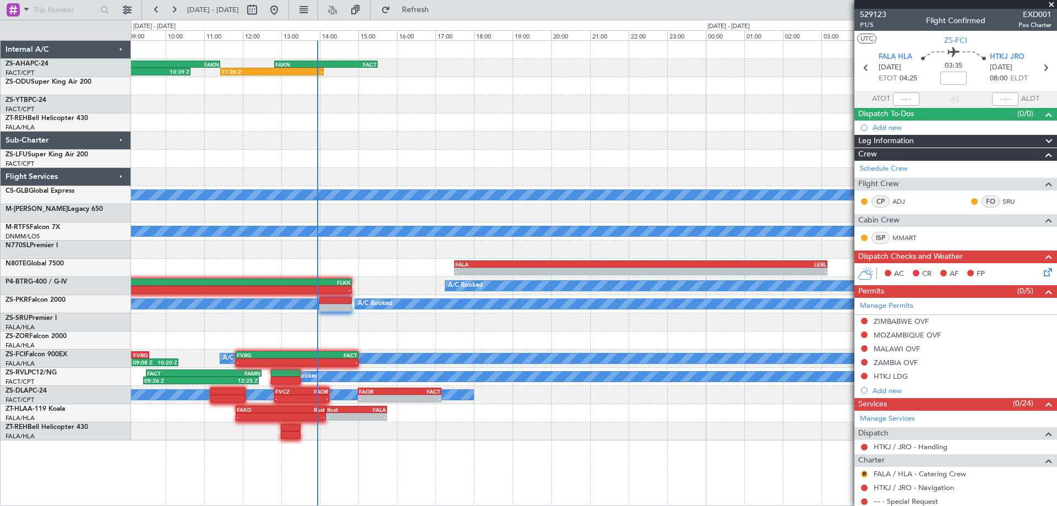
click at [544, 443] on div "FAKN 12:50 Z FACT 15:30 Z 11:26 Z - FMMI 08:20 Z FAKN 11:25 Z 07:33 Z 10:39 Z F…" at bounding box center [594, 273] width 926 height 466
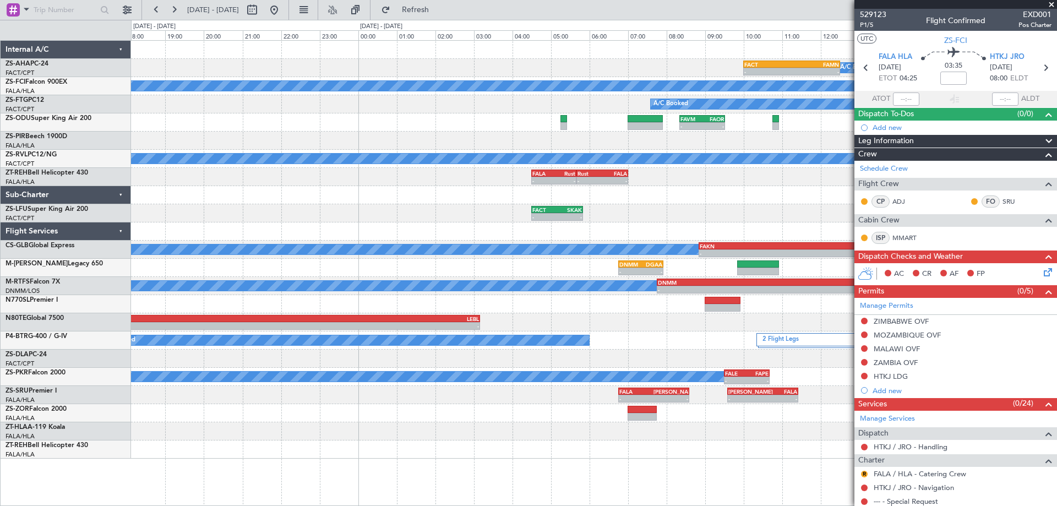
click at [411, 483] on div "- - FACT 10:00 Z FAMN 12:30 Z A/C Booked FAKN 12:50 Z FACT 15:30 Z 11:26 Z - A/…" at bounding box center [594, 273] width 926 height 466
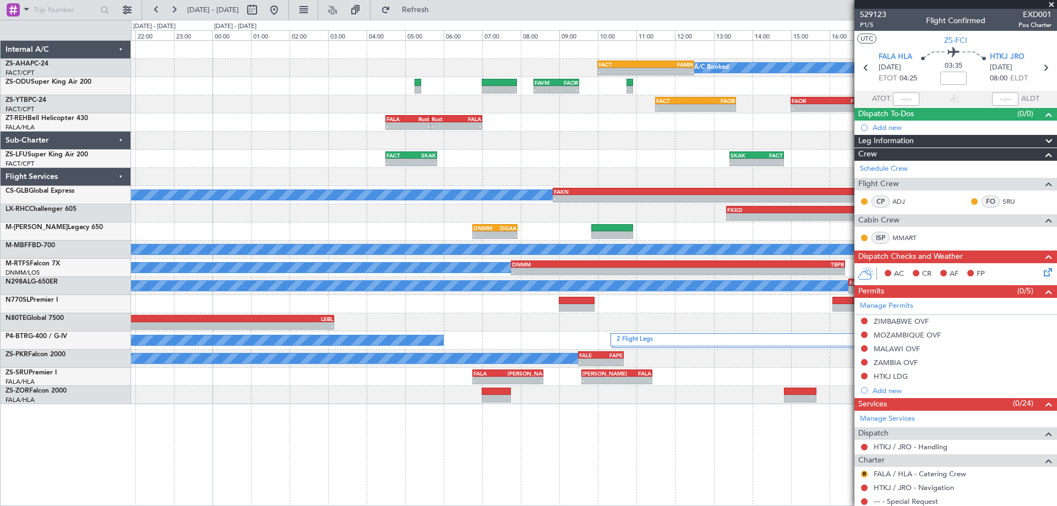
click at [652, 505] on html "[DATE] - [DATE] Refresh Quick Links - - FACT 10:00 Z FAMN 12:30 Z A/C Booked - …" at bounding box center [528, 253] width 1057 height 506
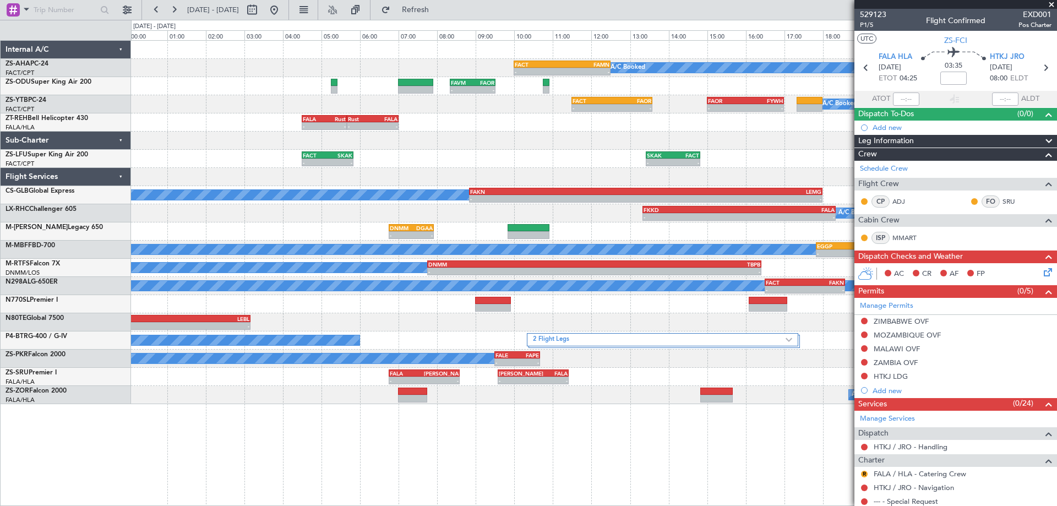
click at [612, 487] on div "- - FACT 10:00 Z FAMN 12:30 Z A/C Booked - - FAVM 08:20 Z FAOR 09:31 Z A/C Book…" at bounding box center [594, 273] width 926 height 466
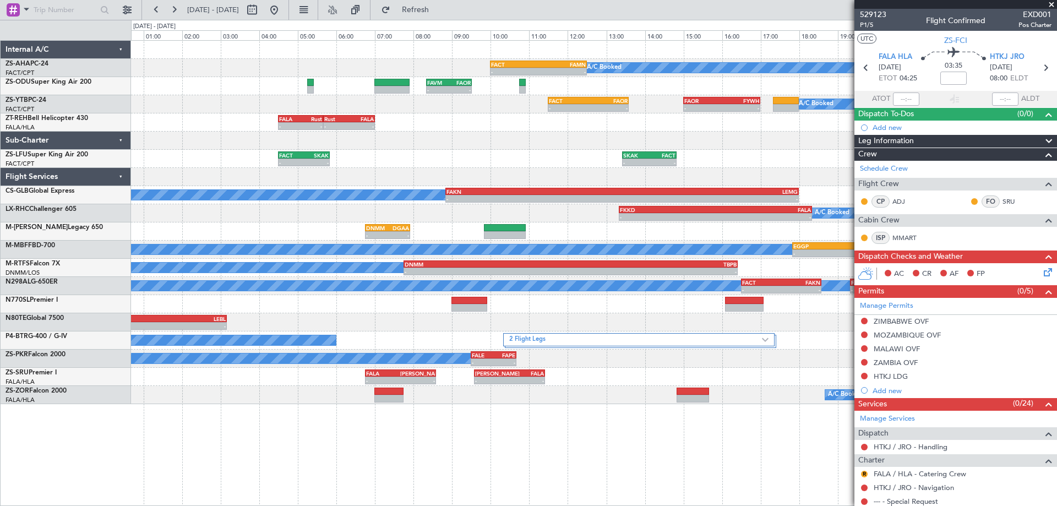
click at [716, 483] on div "- - FACT 10:00 Z FAMN 12:30 Z A/C Booked - - FAVM 08:20 Z FAOR 09:31 Z A/C Book…" at bounding box center [594, 273] width 926 height 466
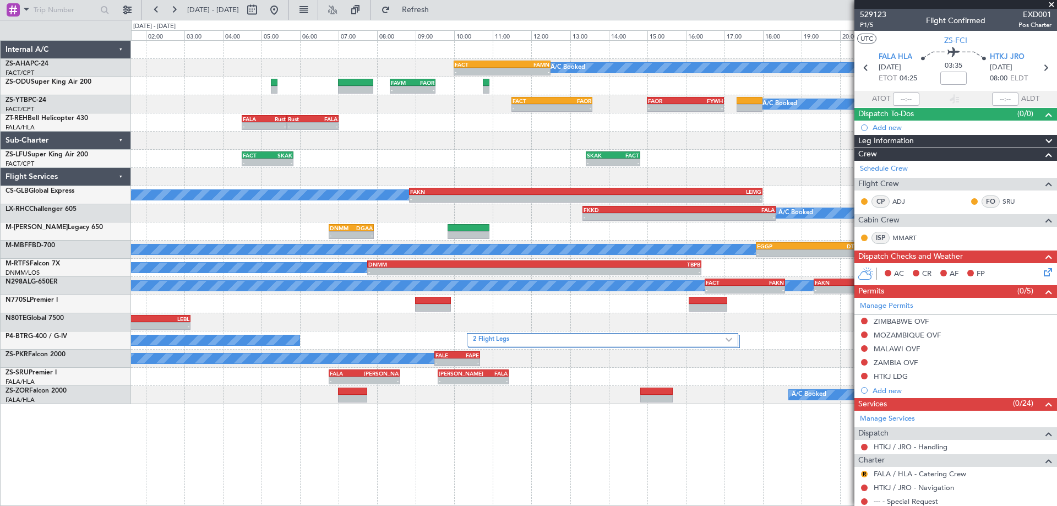
click at [297, 501] on div "- - FACT 10:00 Z FAMN 12:30 Z A/C Booked - - FAVM 08:20 Z FAOR 09:31 Z A/C Book…" at bounding box center [594, 273] width 926 height 466
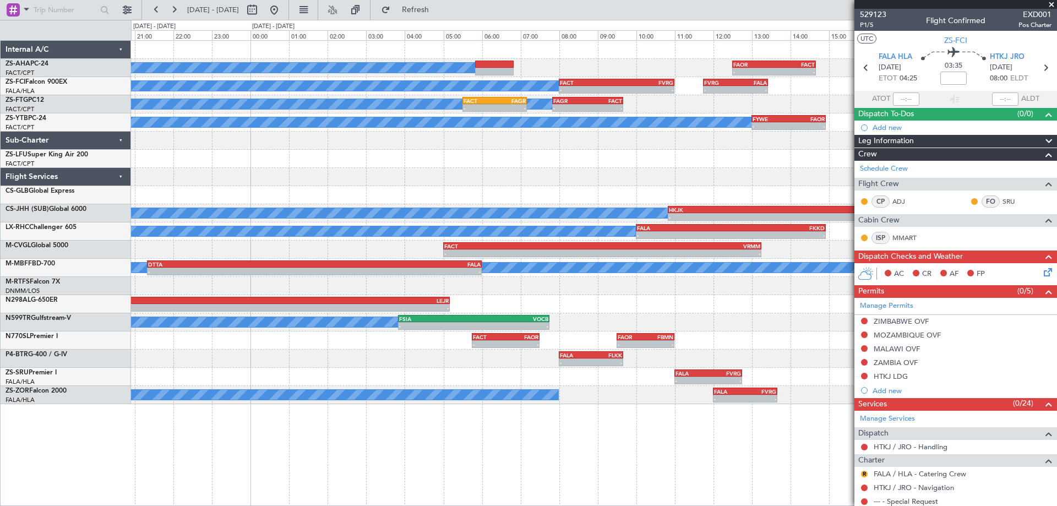
click at [441, 466] on div "A/C Booked - - FAOR 12:30 Z FACT 14:40 Z A/C Booked - - FACT 08:00 Z FVRG 11:00…" at bounding box center [594, 273] width 926 height 466
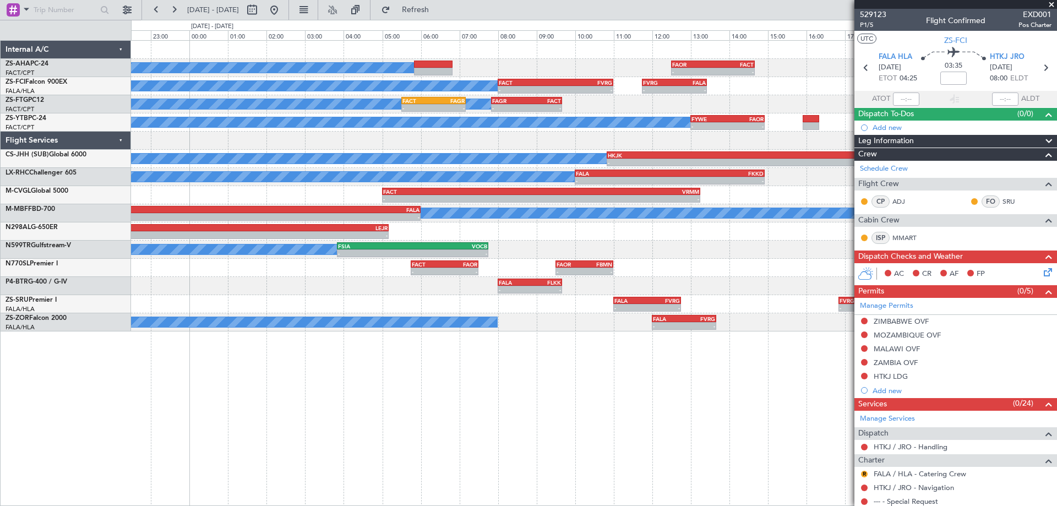
click at [713, 309] on div "A/C Booked - - FAOR 12:30 Z FACT 14:40 Z A/C Booked - - FACT 08:00 Z FVRG 11:00…" at bounding box center [593, 186] width 925 height 291
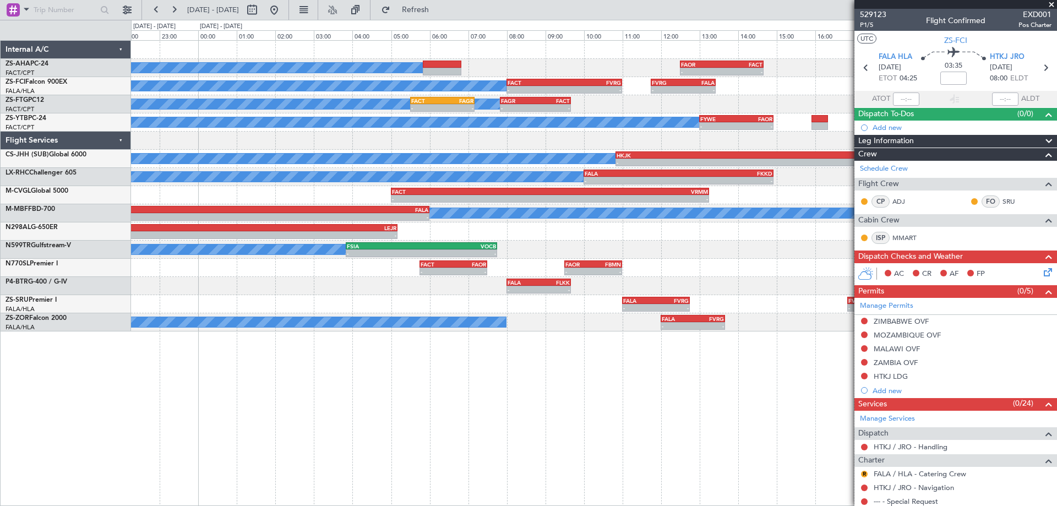
click at [491, 454] on div "A/C Booked - - FAOR 12:30 Z FACT 14:40 Z A/C Booked - - FACT 08:00 Z FVRG 11:00…" at bounding box center [594, 273] width 926 height 466
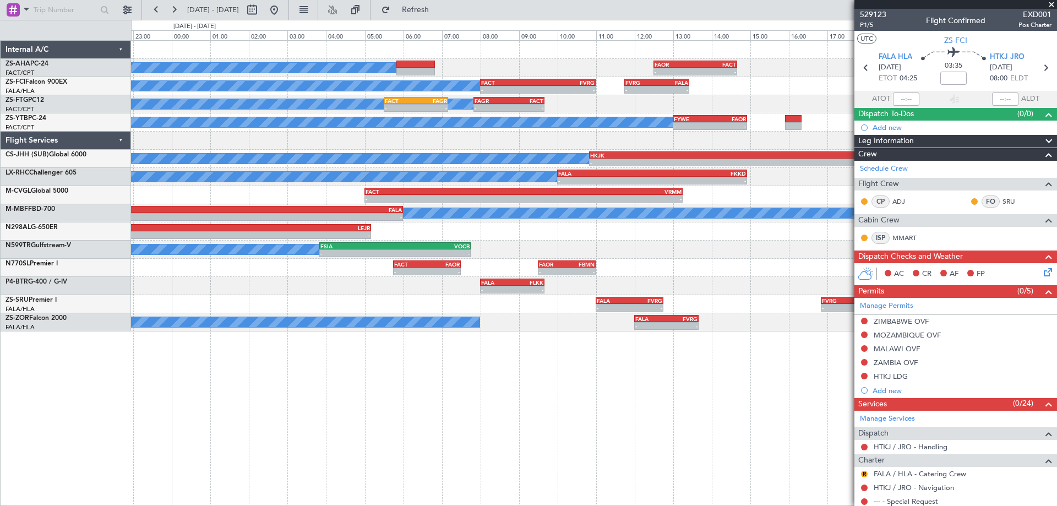
click at [718, 299] on div "A/C Booked - - FAOR 12:30 Z FACT 14:40 Z A/C Booked - - FACT 08:00 Z FVRG 11:00…" at bounding box center [593, 186] width 925 height 291
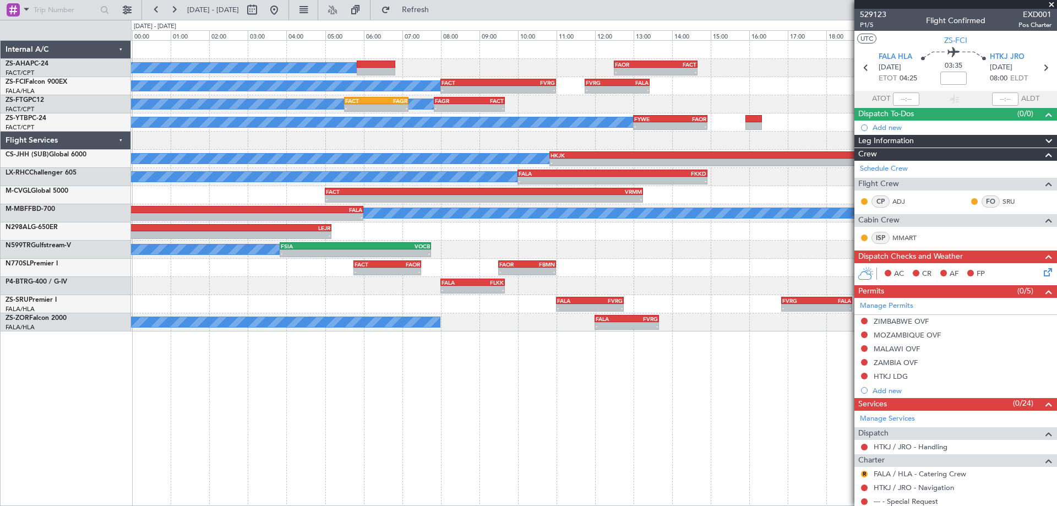
click at [721, 274] on div "- - FACT 05:45 Z FAOR 07:30 Z - - FAOR 09:30 Z FBMN 11:00 Z" at bounding box center [593, 268] width 925 height 18
click at [283, 12] on button at bounding box center [274, 10] width 18 height 18
